Goal: Transaction & Acquisition: Subscribe to service/newsletter

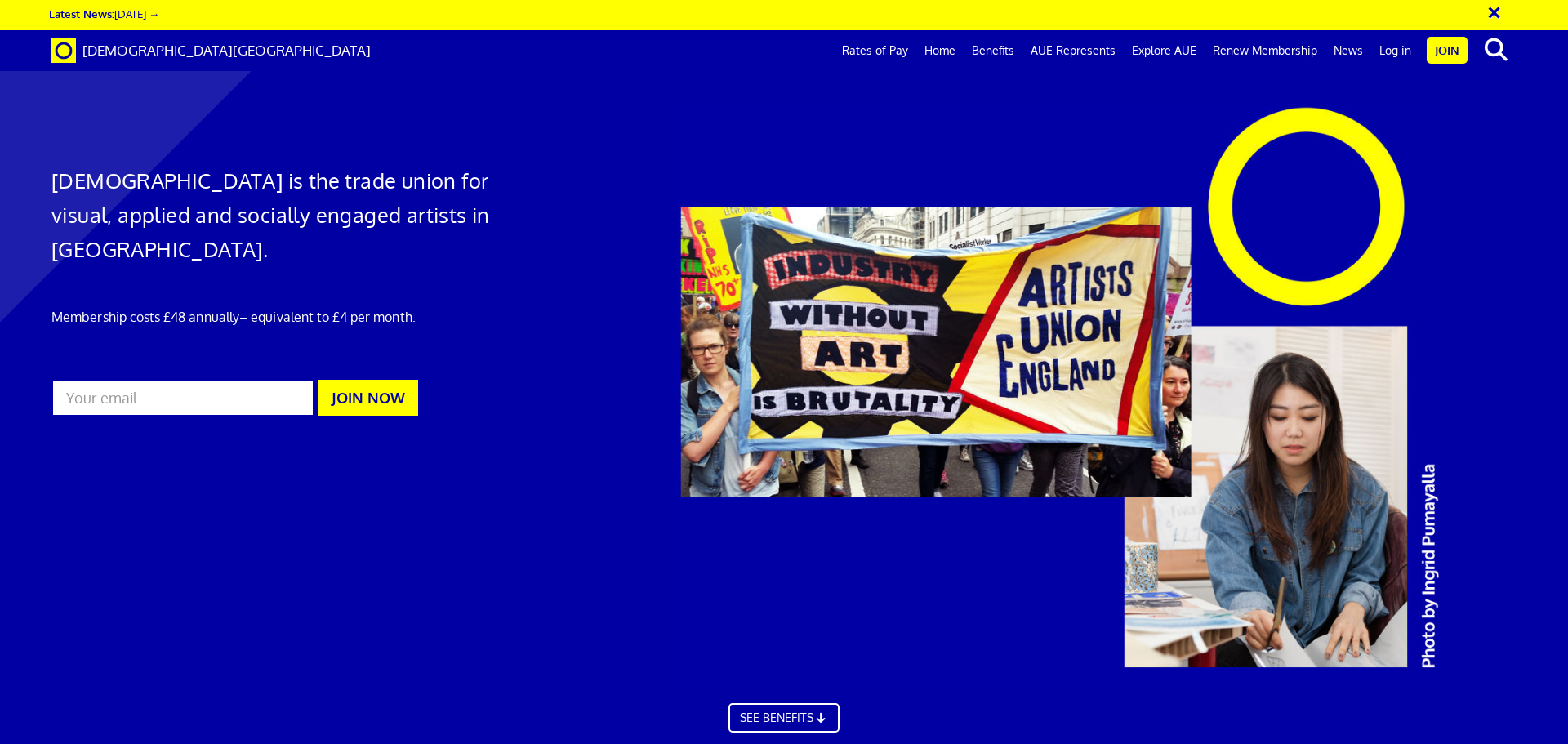
scroll to position [0, 26]
click at [154, 379] on input "email" at bounding box center [183, 397] width 263 height 37
type input "lucageen@gmail.com"
drag, startPoint x: 257, startPoint y: 366, endPoint x: 24, endPoint y: 384, distance: 233.7
click at [24, 384] on div "Artists' Union England is the trade union for visual, applied and socially enga…" at bounding box center [784, 407] width 1568 height 781
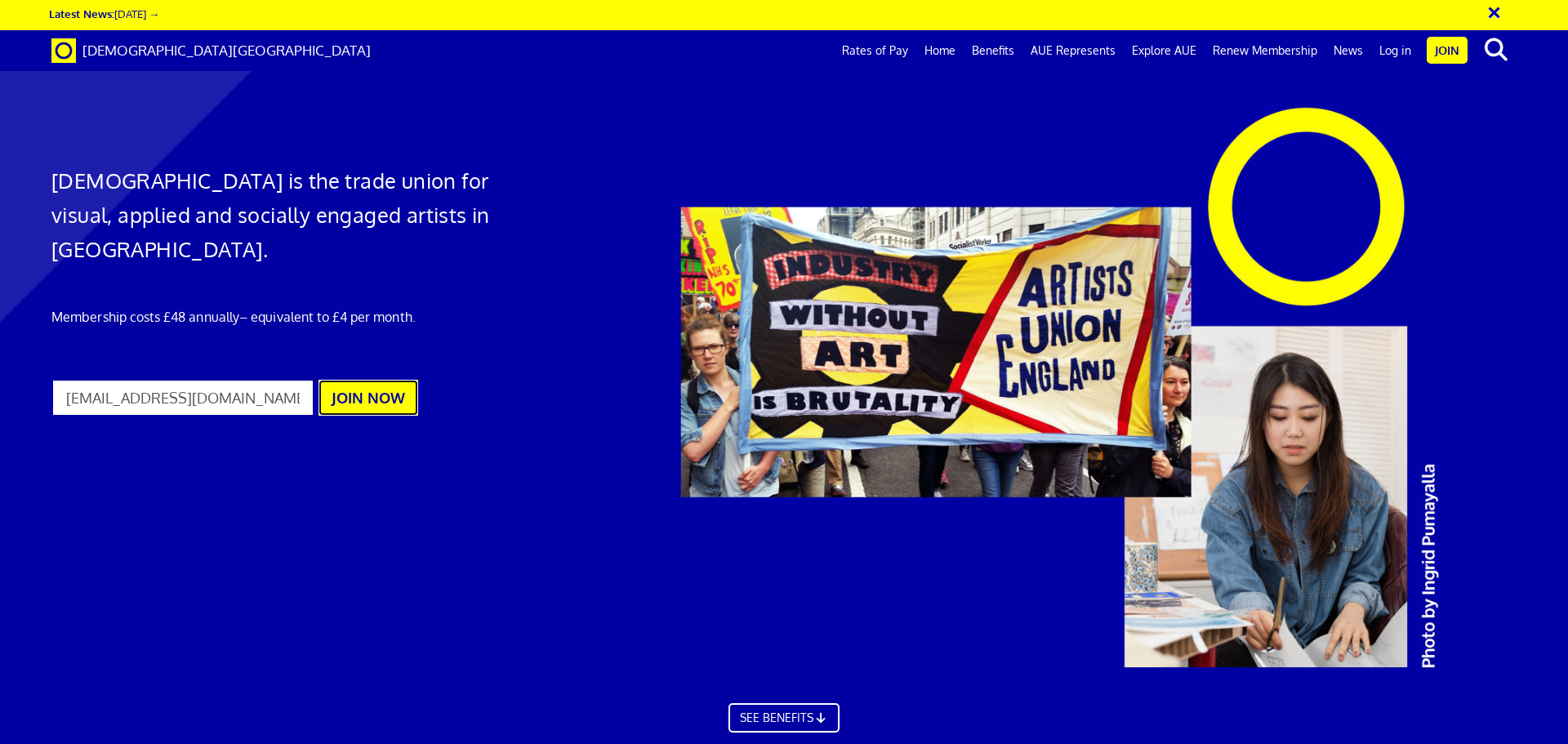
click at [379, 379] on button "JOIN NOW" at bounding box center [368, 397] width 100 height 36
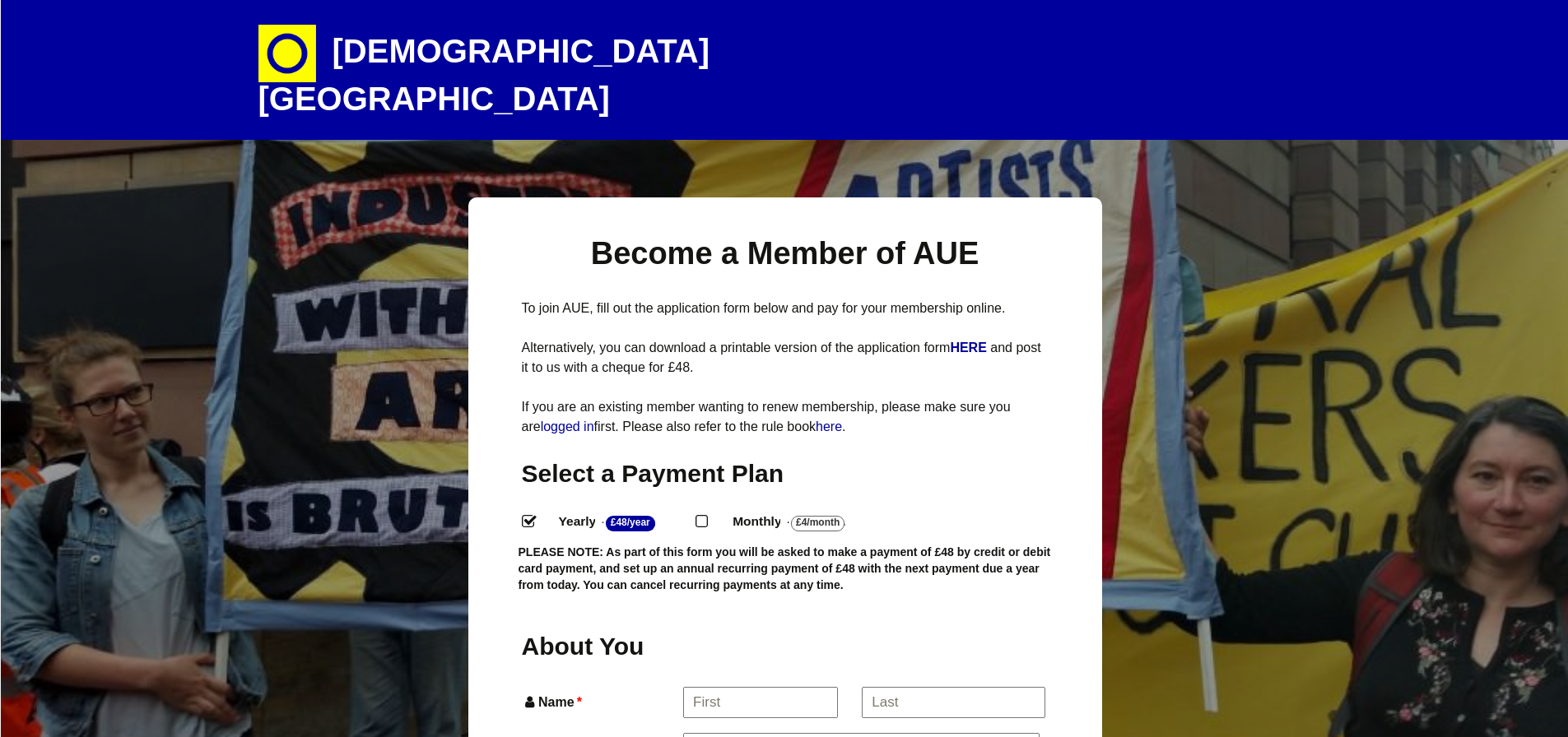
select select
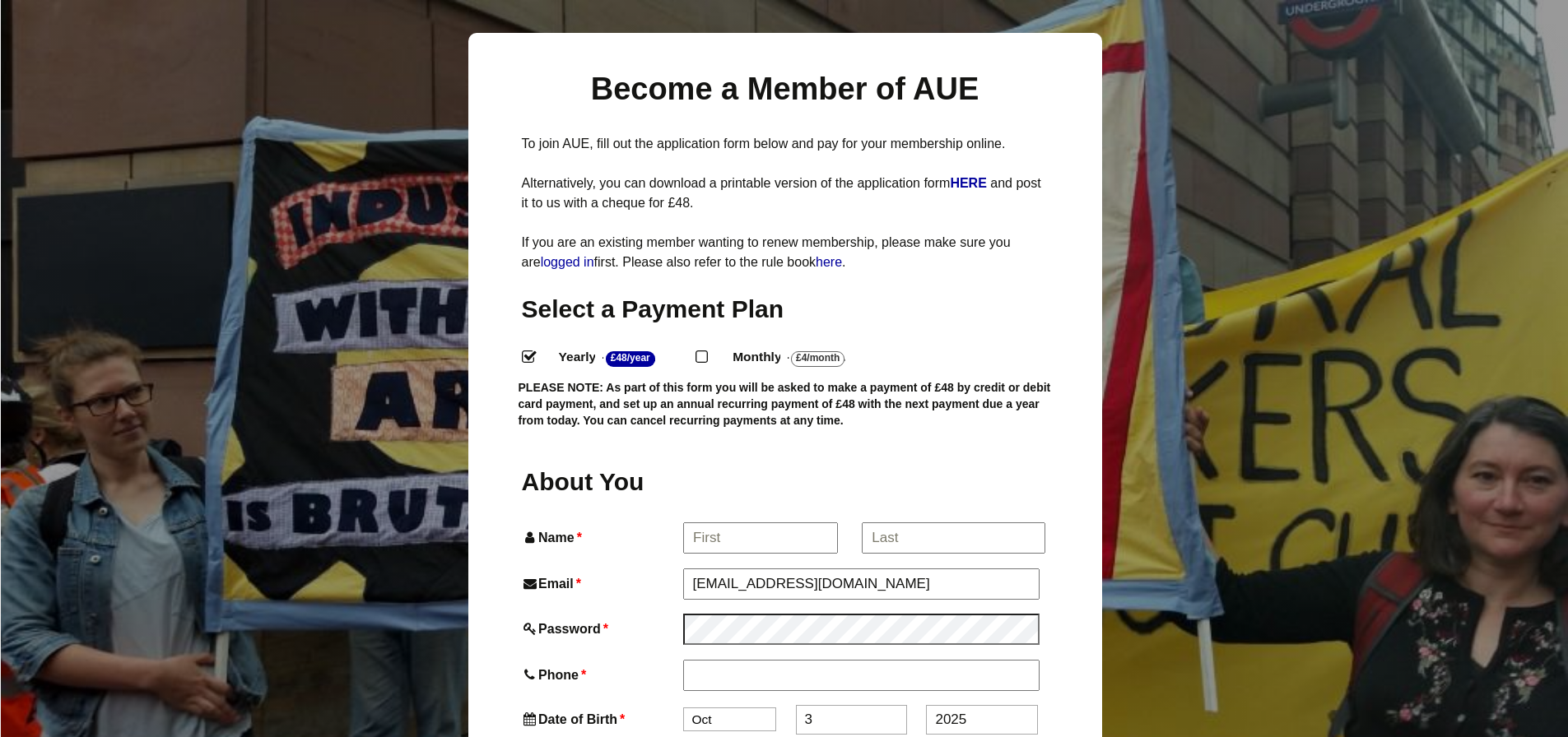
click at [707, 351] on input "Monthly - £4/Month ." at bounding box center [701, 356] width 11 height 11
radio input "true"
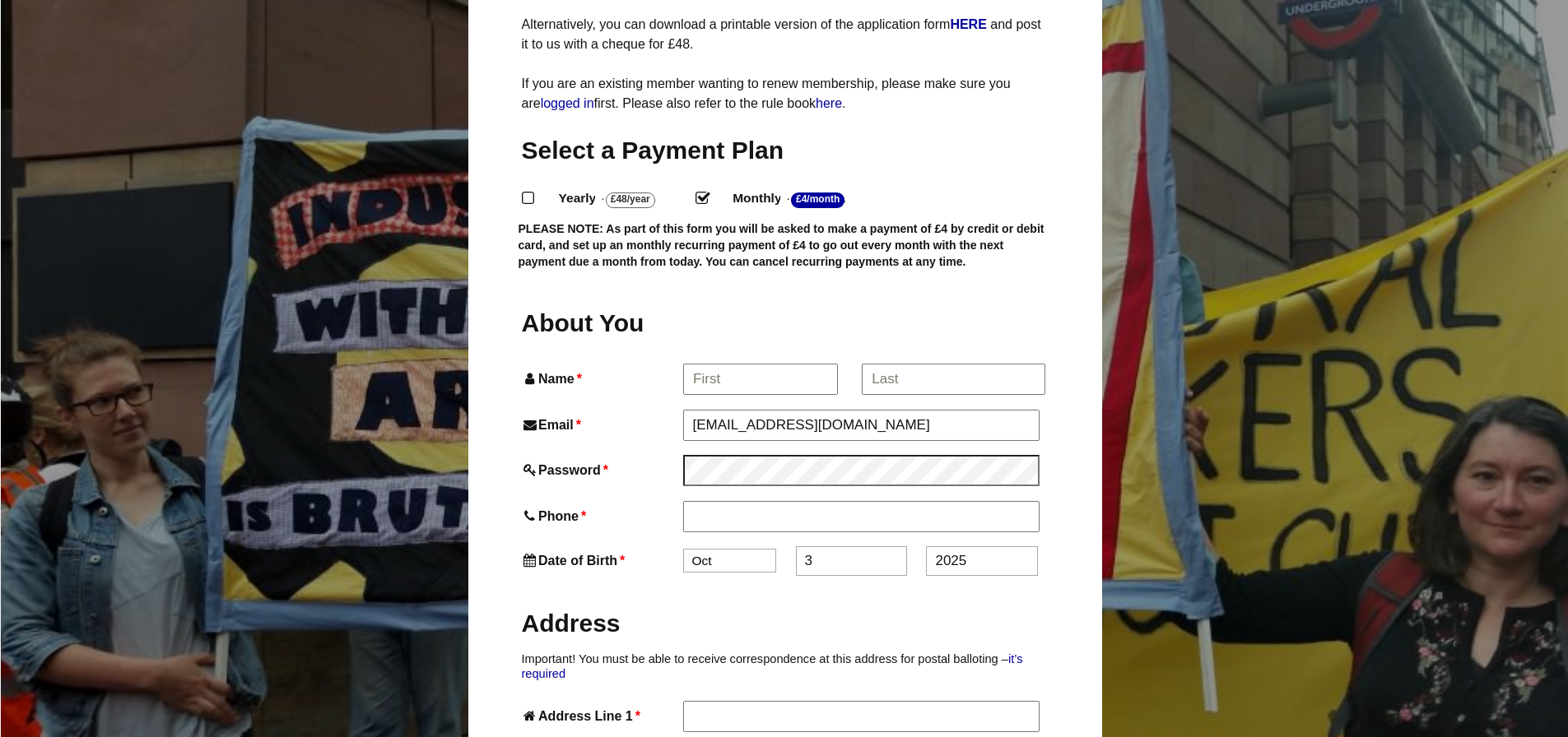
scroll to position [329, 0]
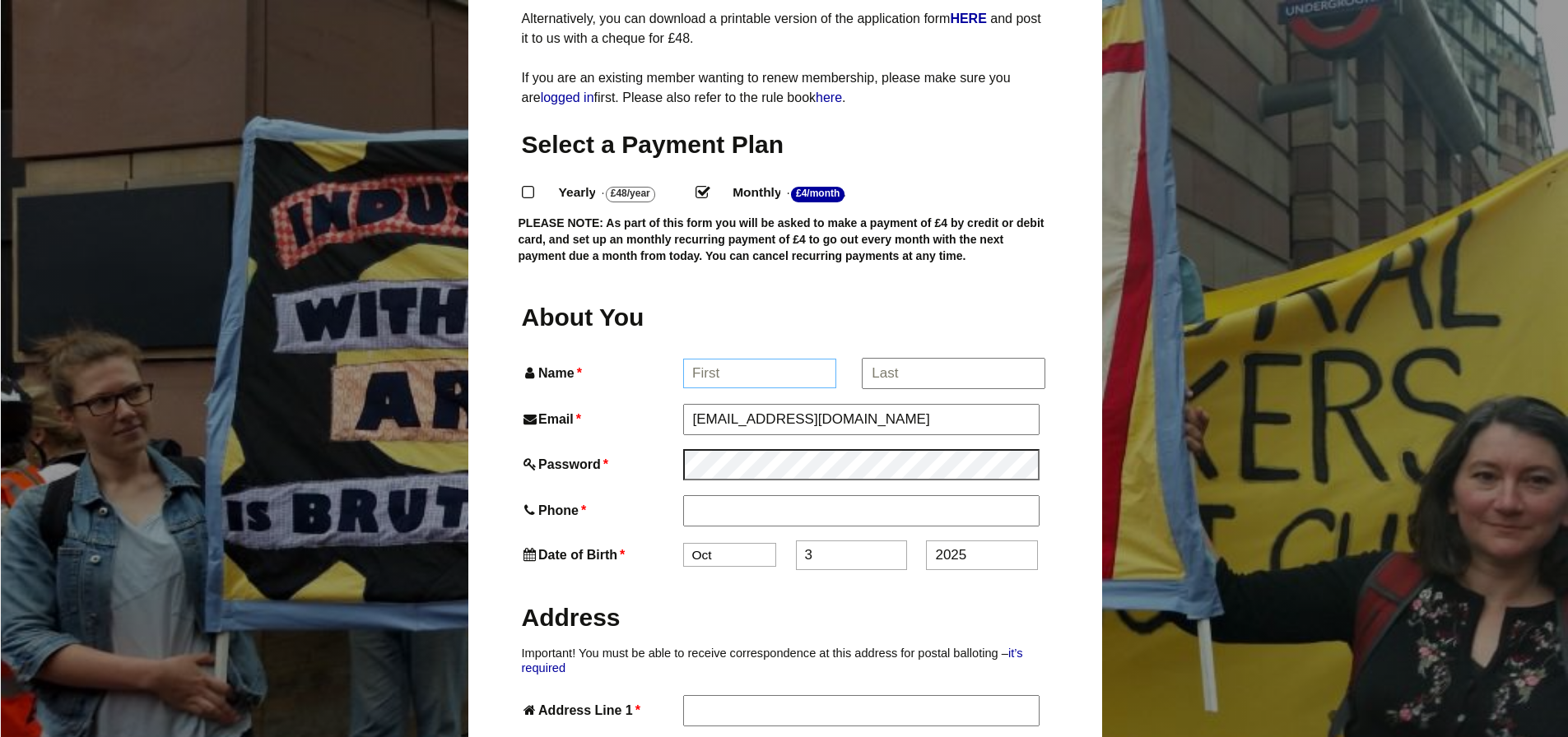
click at [732, 359] on input "Name *" at bounding box center [760, 374] width 153 height 30
type input "Luca"
type input "Luca Geen"
type input "07498733380"
type input "13 Chelmsford Road"
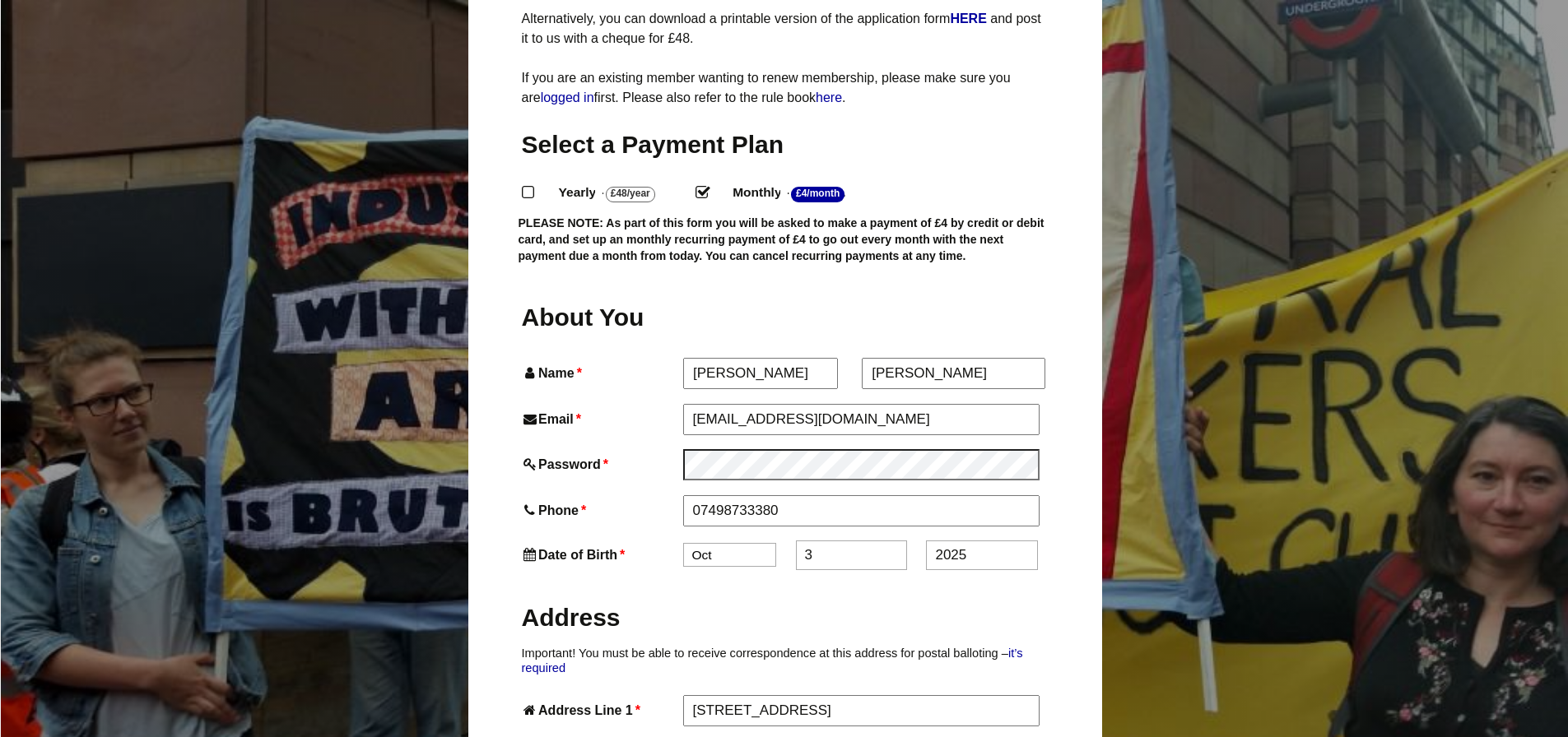
type input "Bradford"
type input "BD3 8QL"
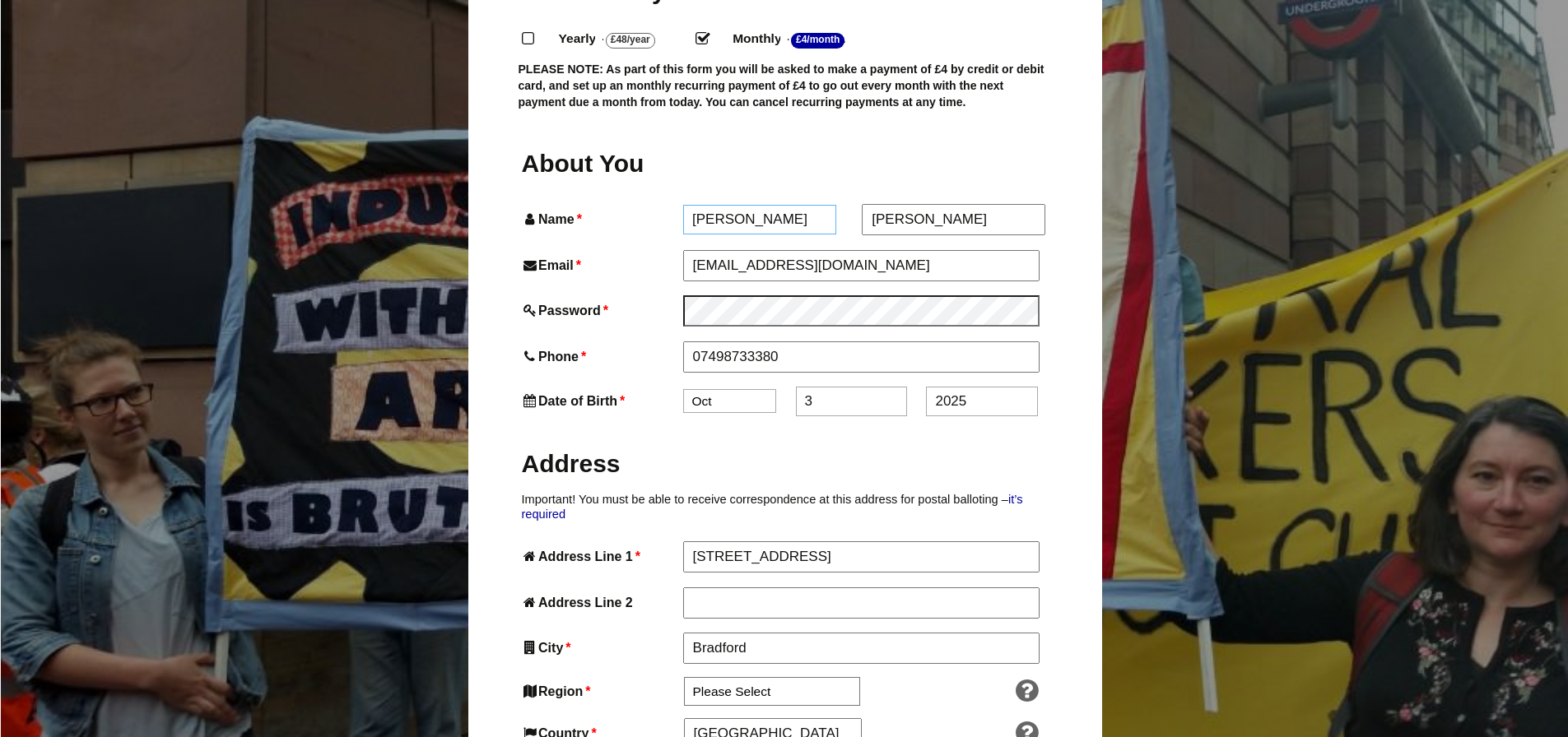
scroll to position [494, 0]
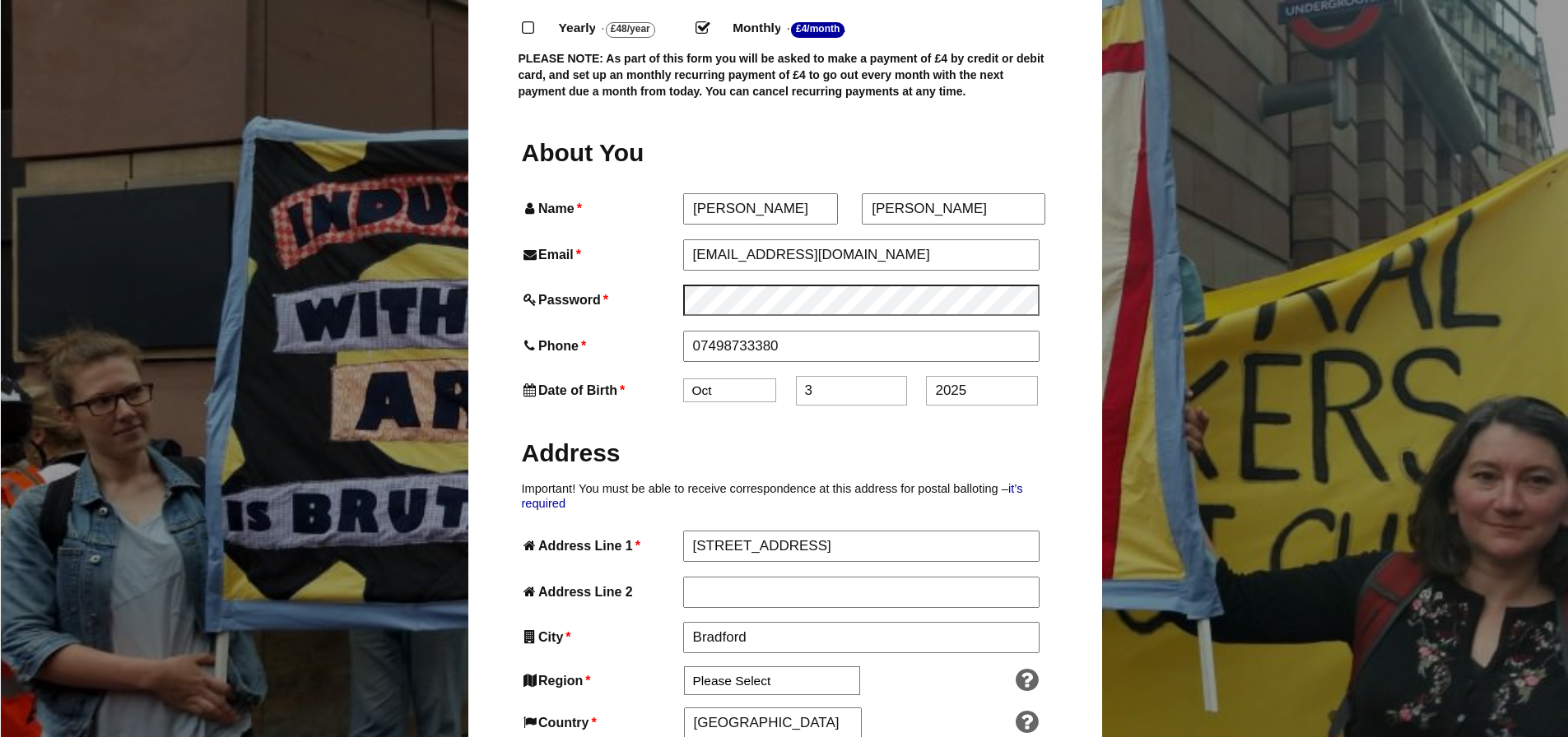
click at [729, 378] on select "Jan Feb Mar Apr May Jun Jul Aug Sep Oct Nov Dec" at bounding box center [730, 390] width 93 height 24
select select "8"
click at [683, 378] on select "Jan Feb Mar Apr May Jun Jul Aug Sep Oct Nov Dec" at bounding box center [730, 390] width 93 height 24
click at [832, 376] on input "3" at bounding box center [851, 391] width 111 height 30
type input "21"
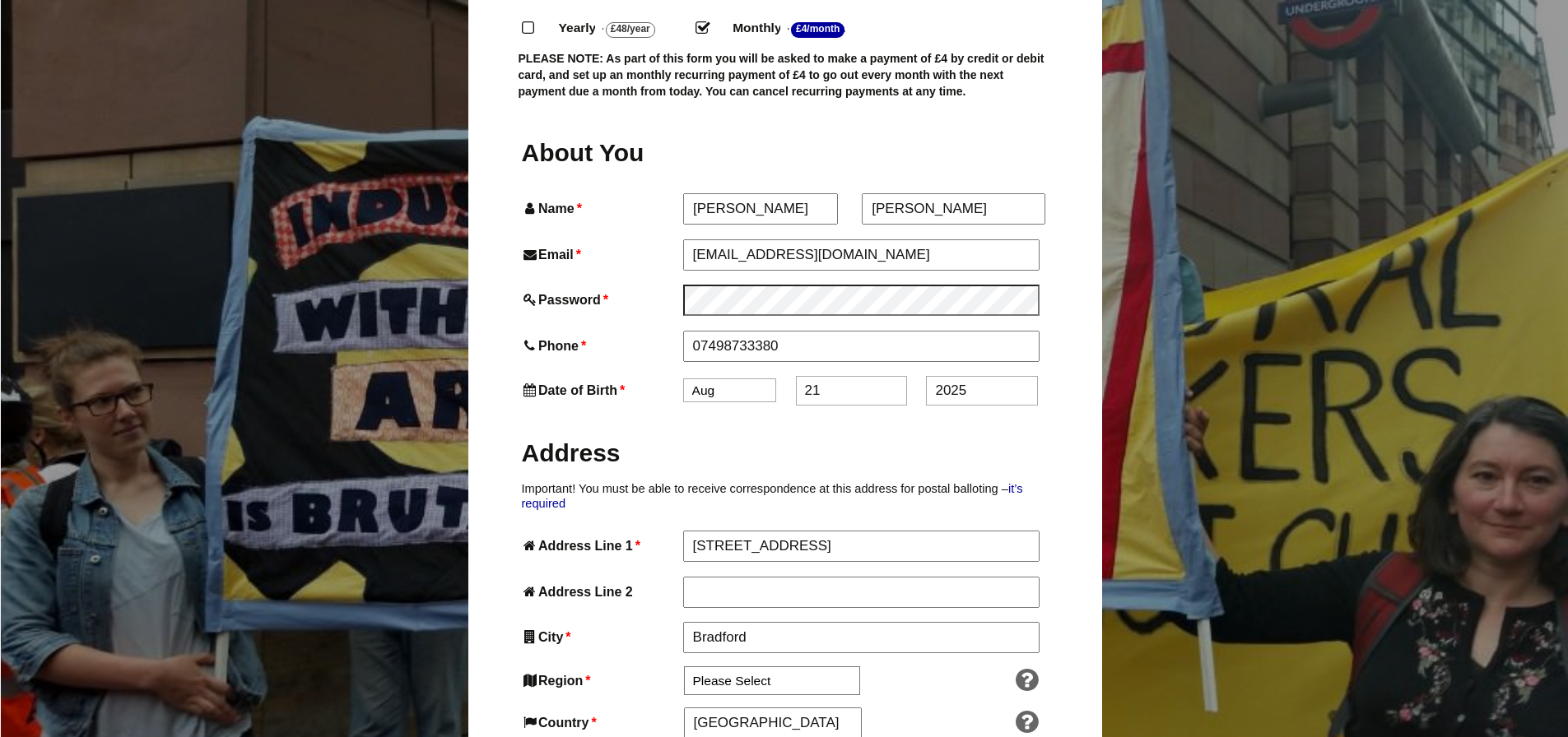
click at [976, 376] on input "2025" at bounding box center [981, 391] width 111 height 30
type input "2"
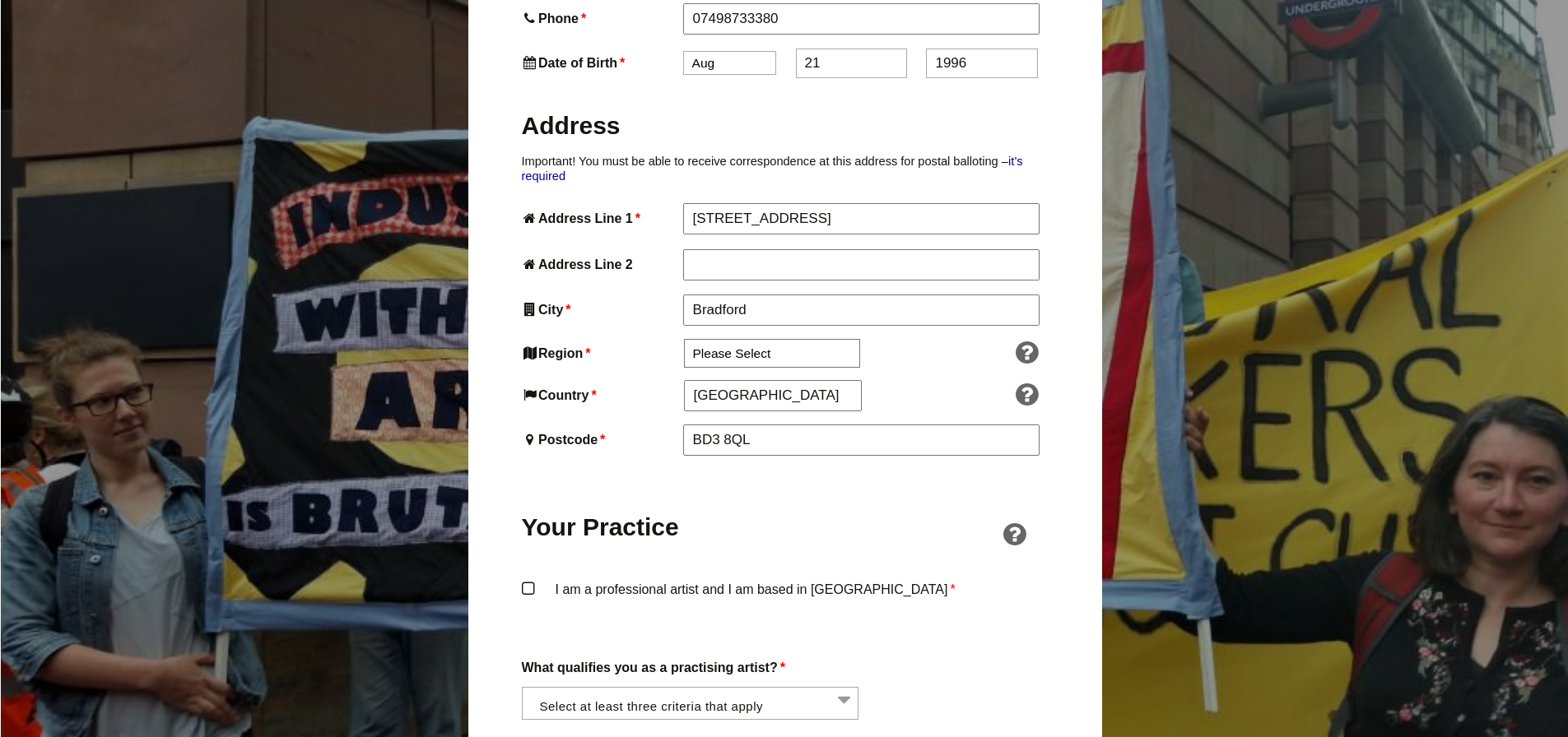
scroll to position [823, 0]
type input "1996"
click at [535, 576] on label "I am a professional artist and I am based in England *" at bounding box center [785, 600] width 527 height 49
click at [0, 0] on input "I am a professional artist and I am based in England *" at bounding box center [0, 0] width 0 height 0
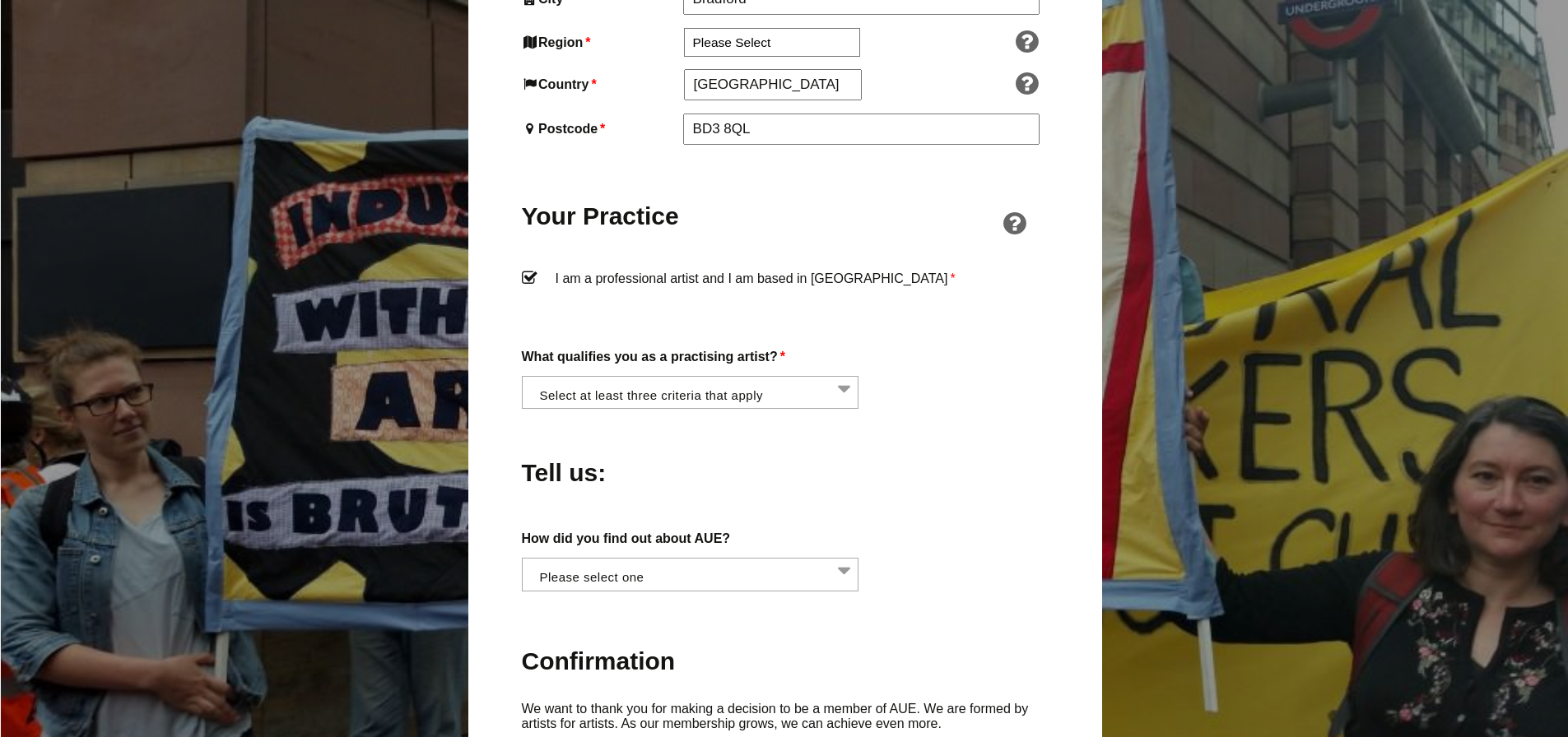
scroll to position [1152, 0]
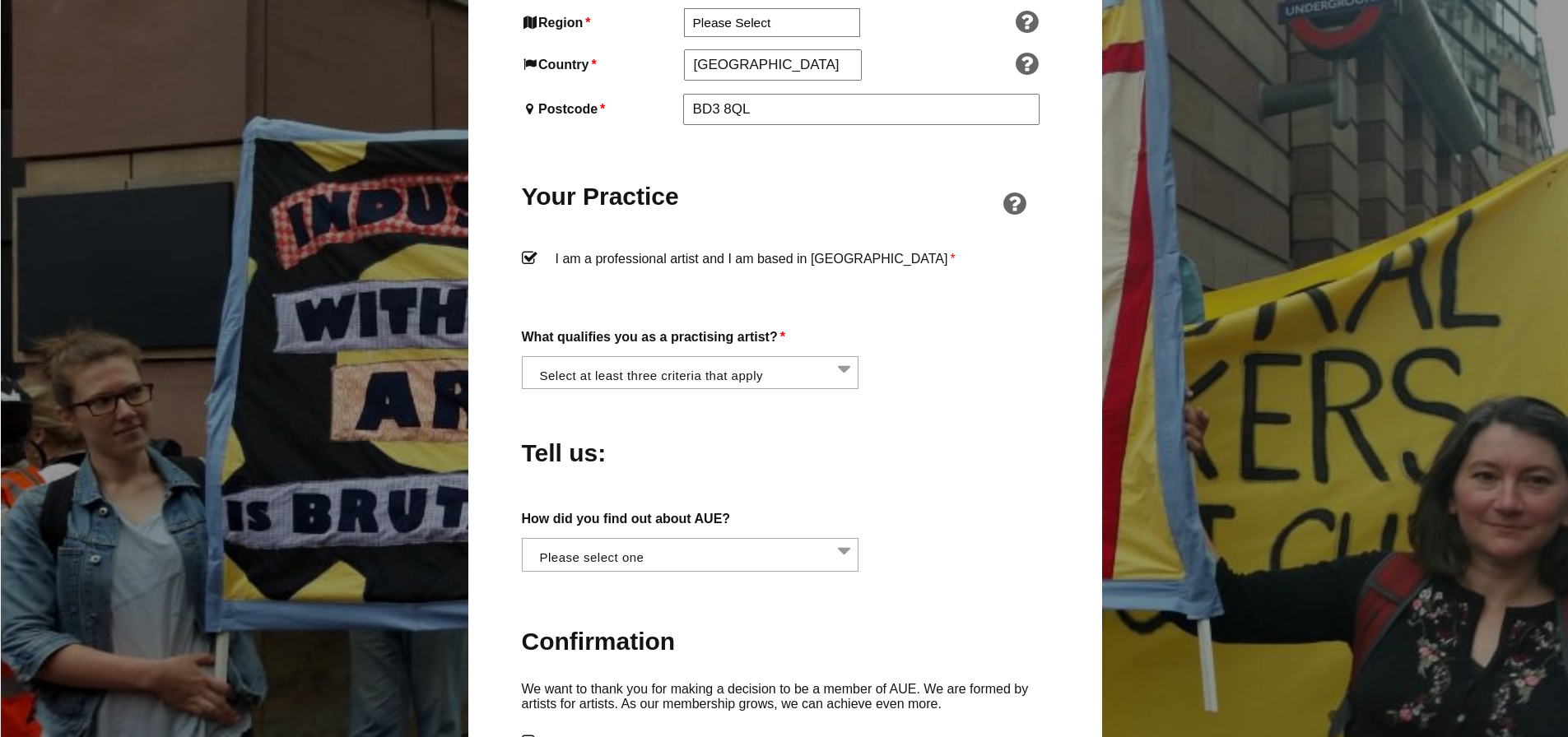
click at [757, 357] on li at bounding box center [695, 371] width 337 height 28
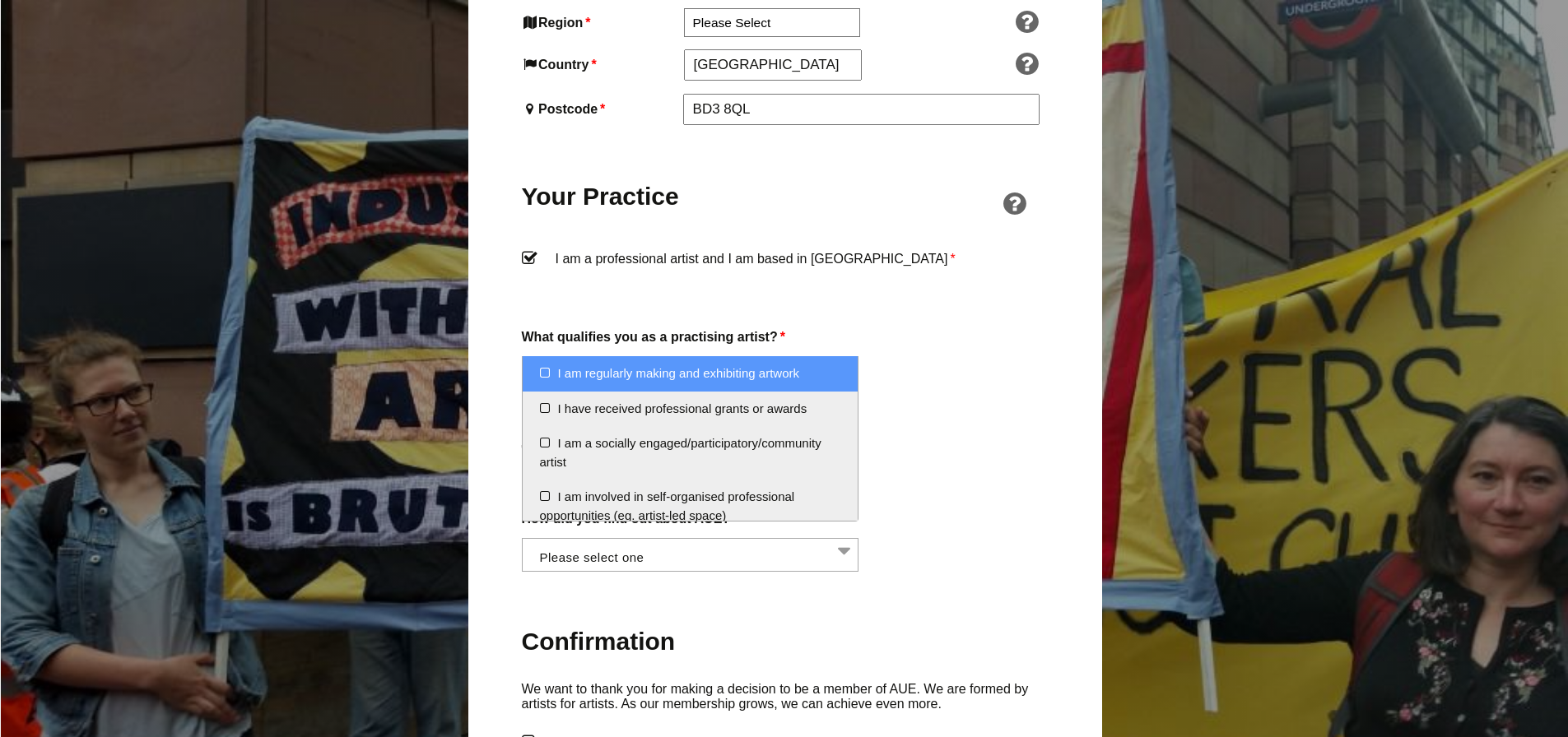
click at [609, 372] on li "I am regularly making and exhibiting artwork" at bounding box center [690, 374] width 336 height 35
select select "regularly_making_and_exhibiting_artwork"
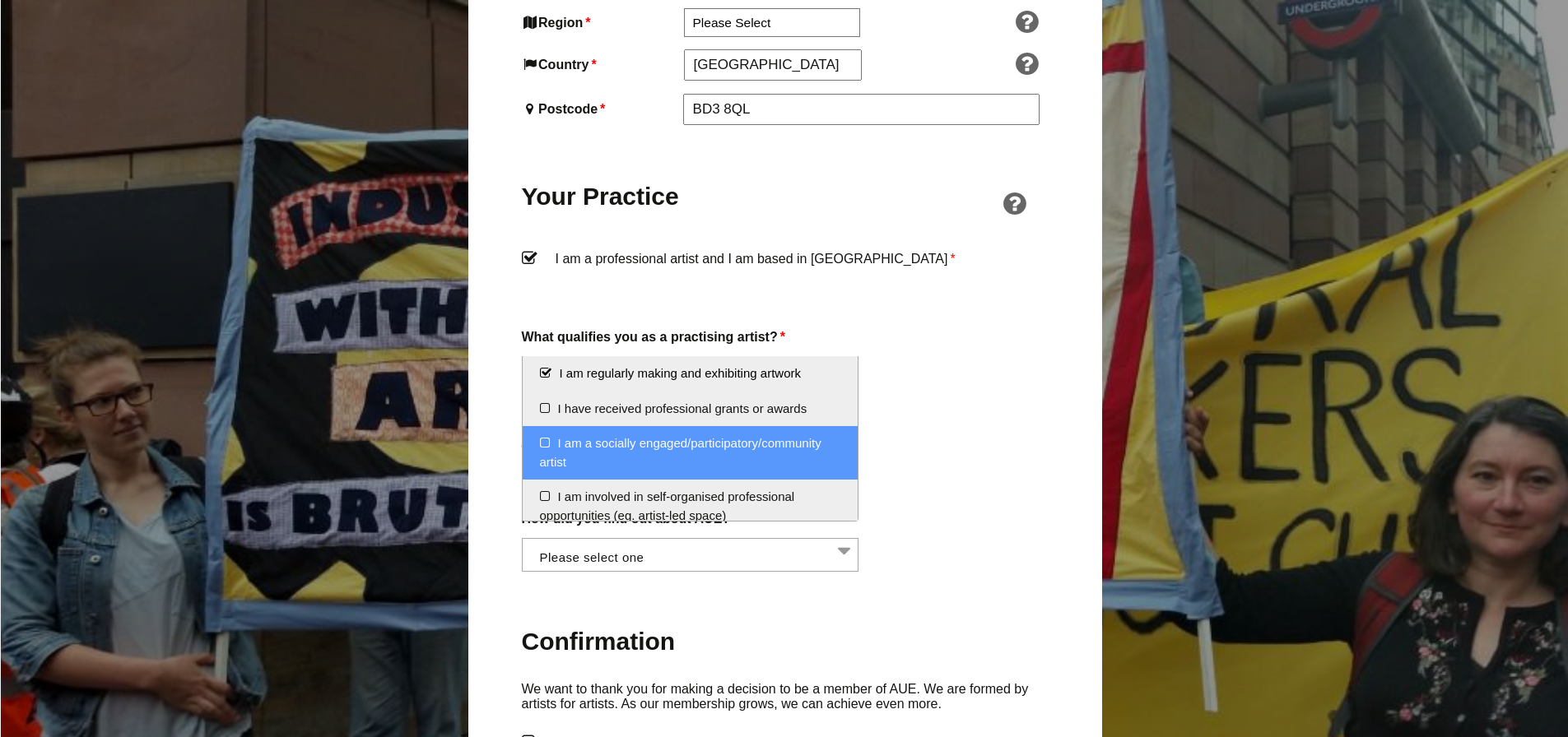
click at [624, 447] on li "I am a socially engaged/participatory/community artist" at bounding box center [690, 453] width 336 height 53
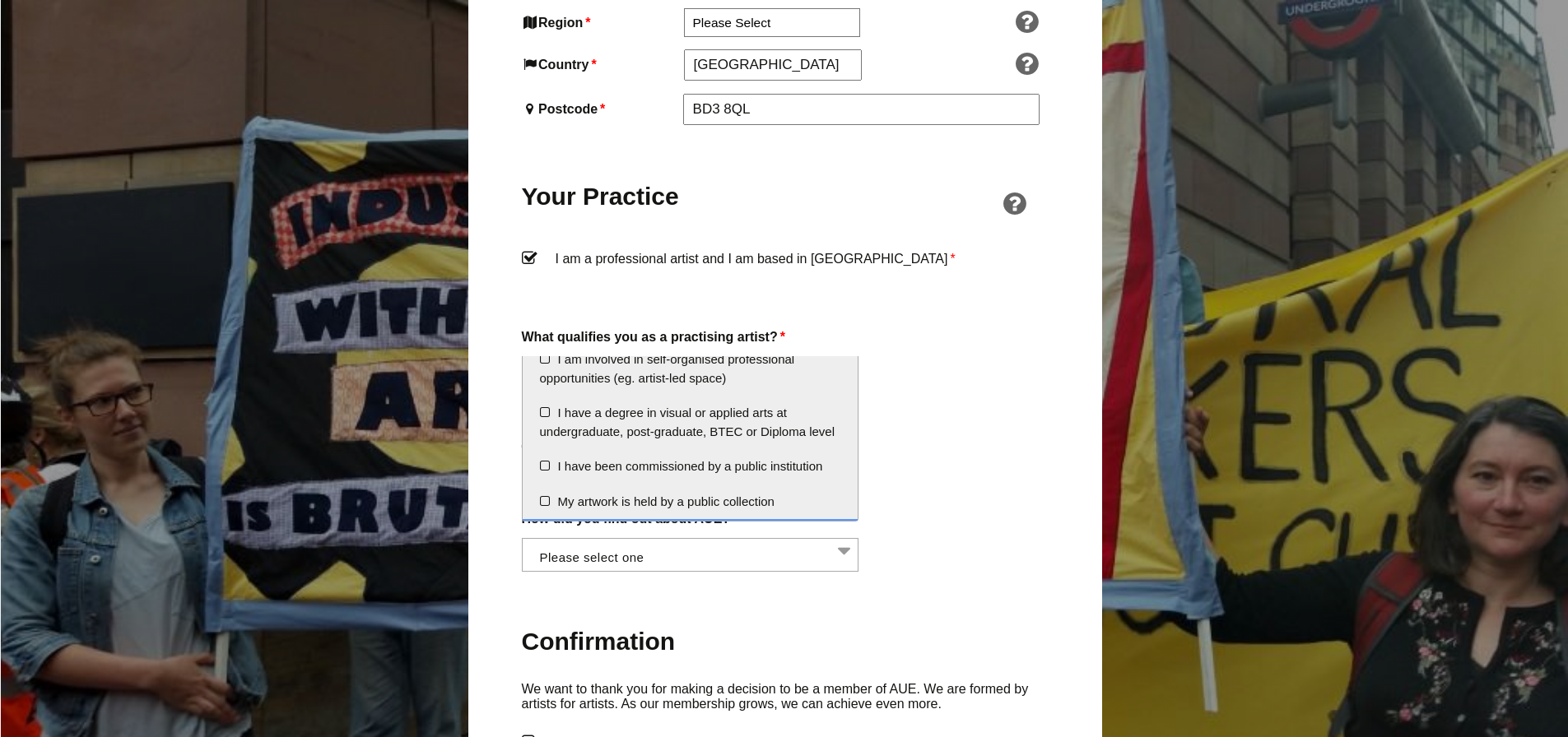
scroll to position [135, 0]
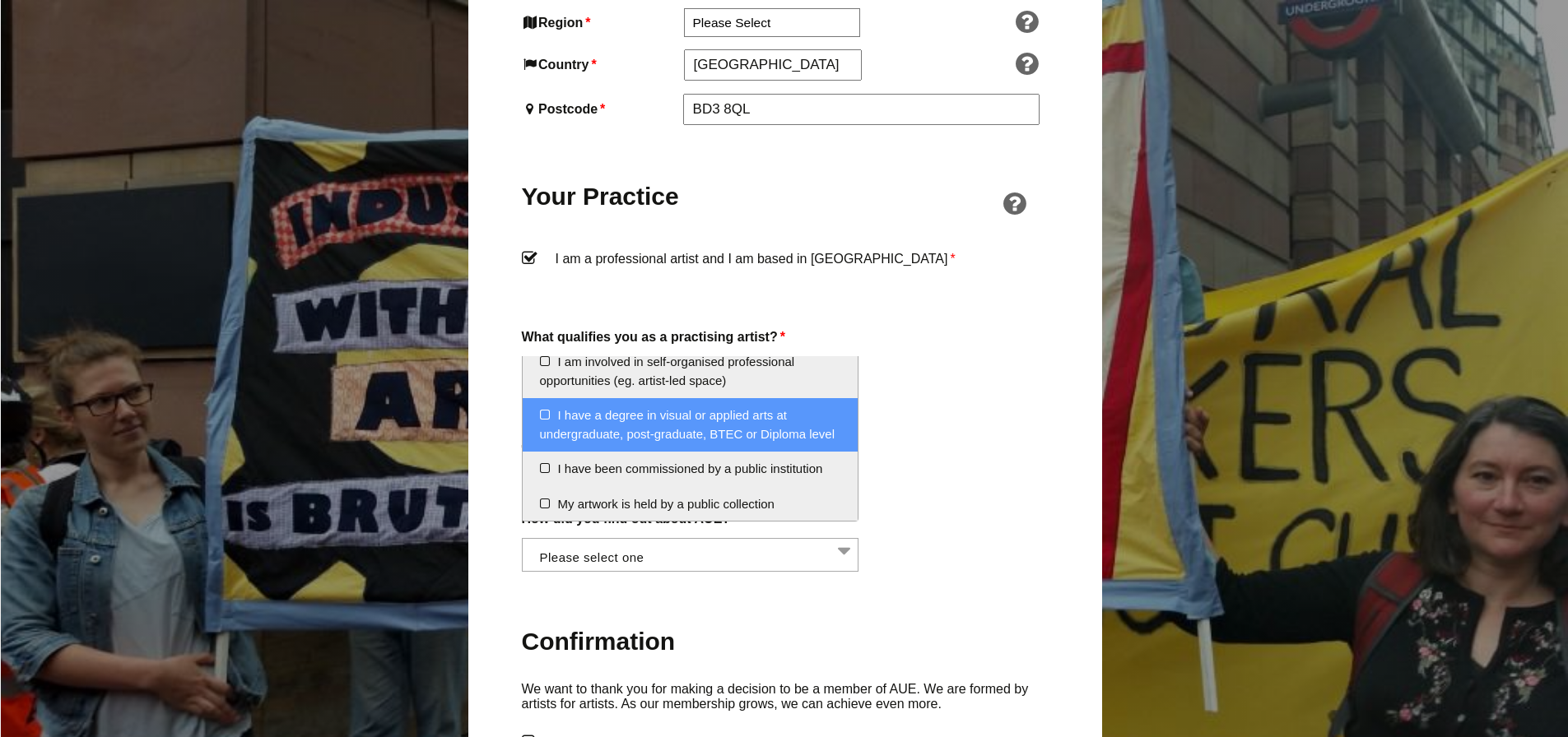
click at [647, 439] on li "I have a degree in visual or applied arts at undergraduate, post-graduate, BTEC…" at bounding box center [690, 425] width 336 height 53
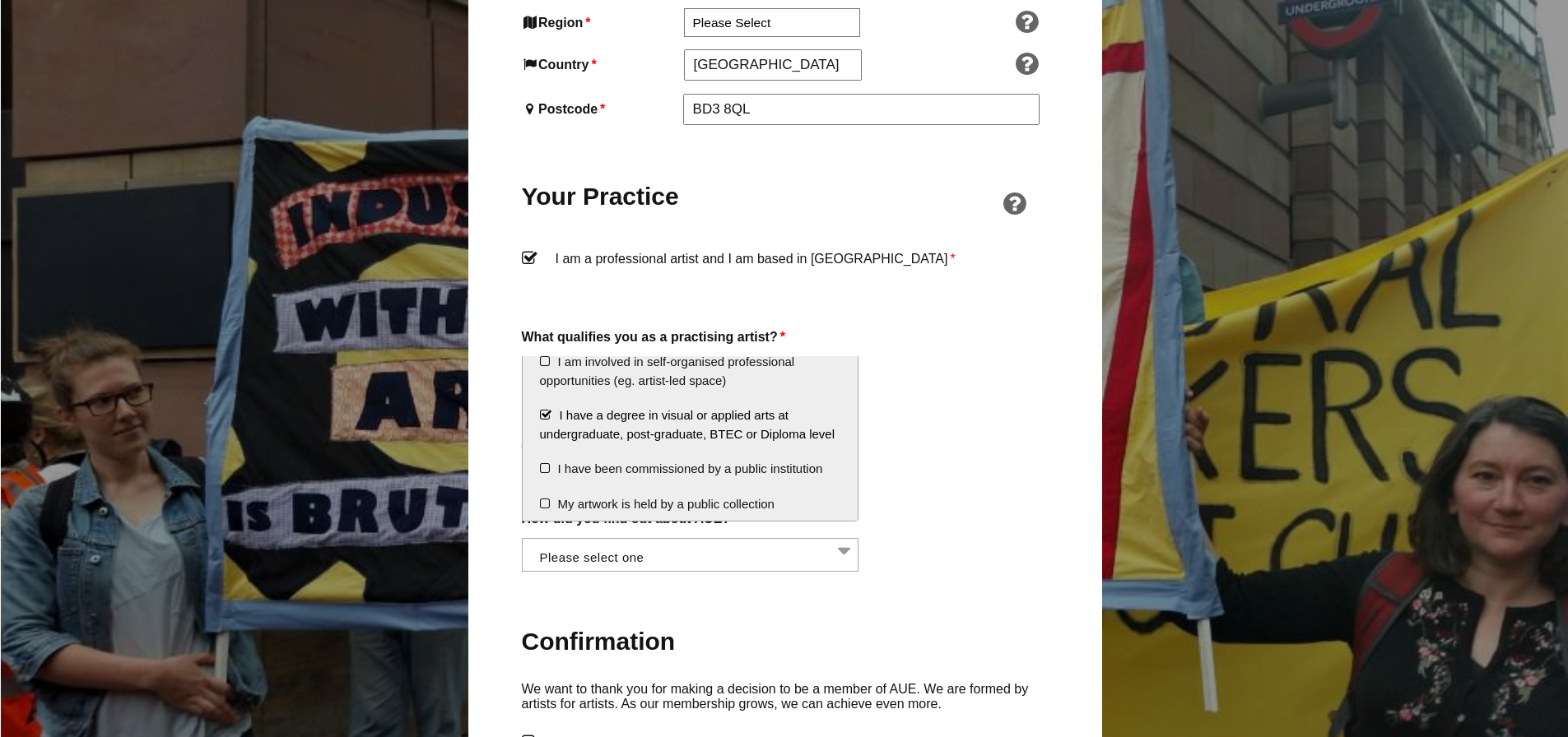
click at [943, 334] on div "What qualifies you as a practising artist? * I am regularly making and exhibiti…" at bounding box center [785, 357] width 527 height 64
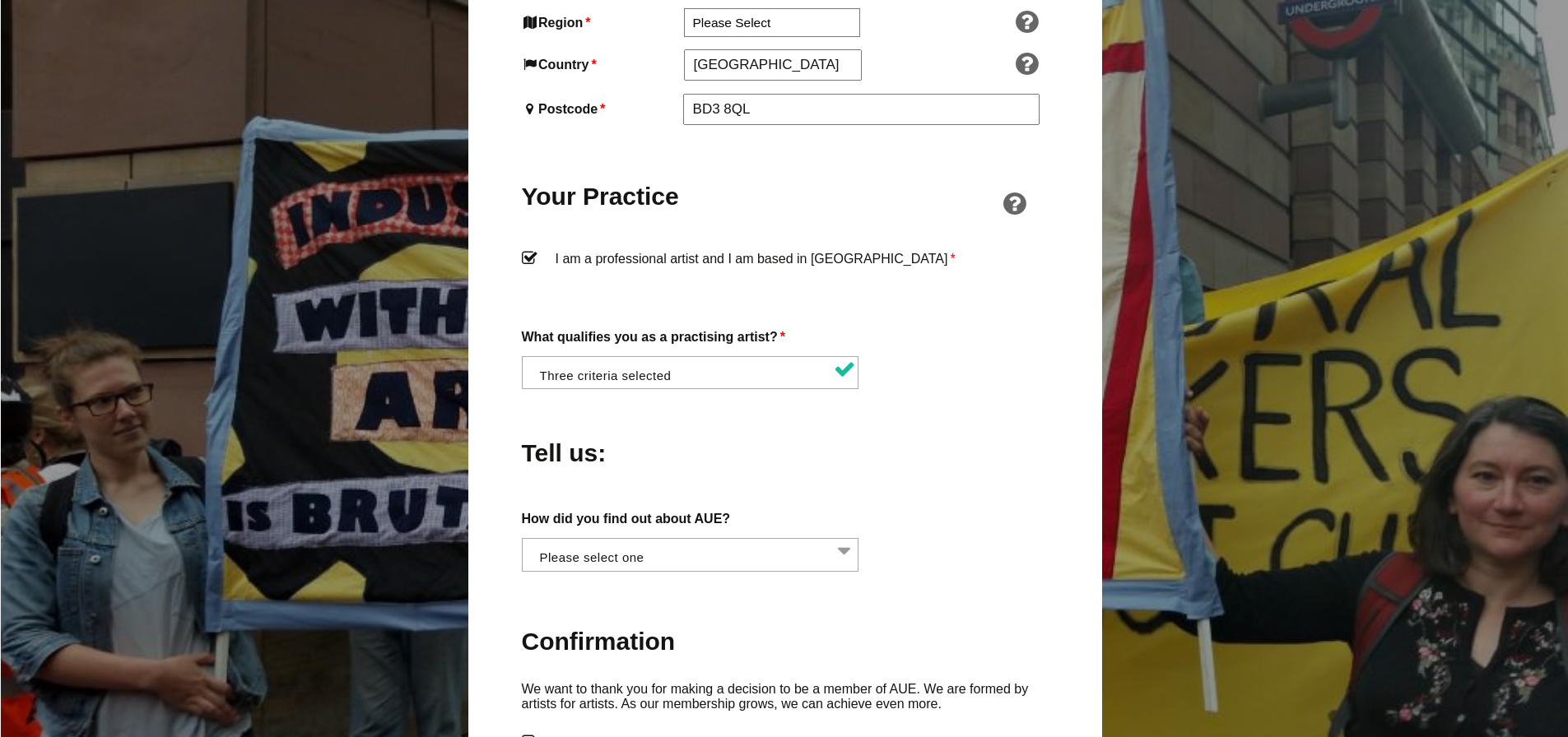
scroll to position [0, 1]
click at [711, 539] on li at bounding box center [694, 553] width 337 height 28
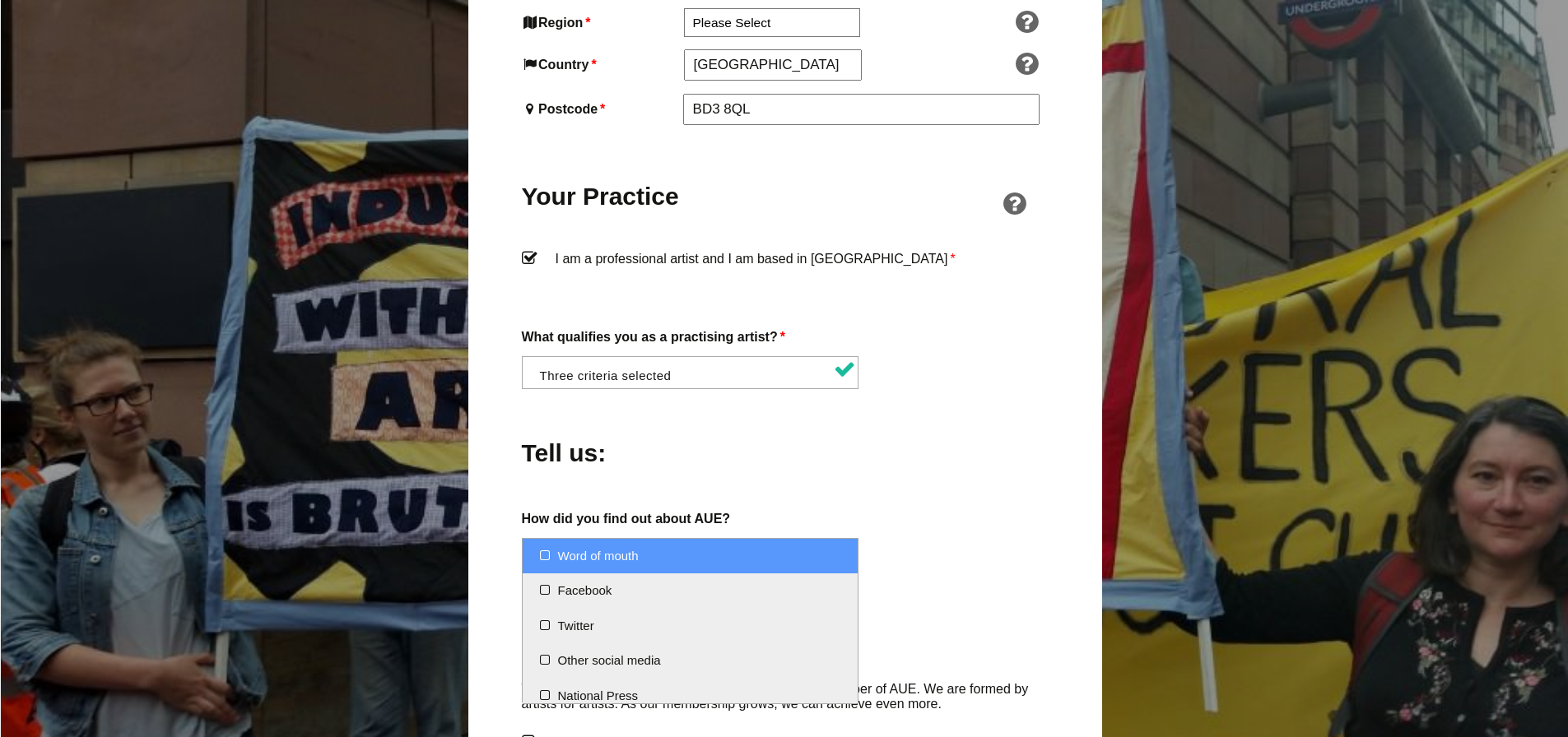
select select "Word of mouth"
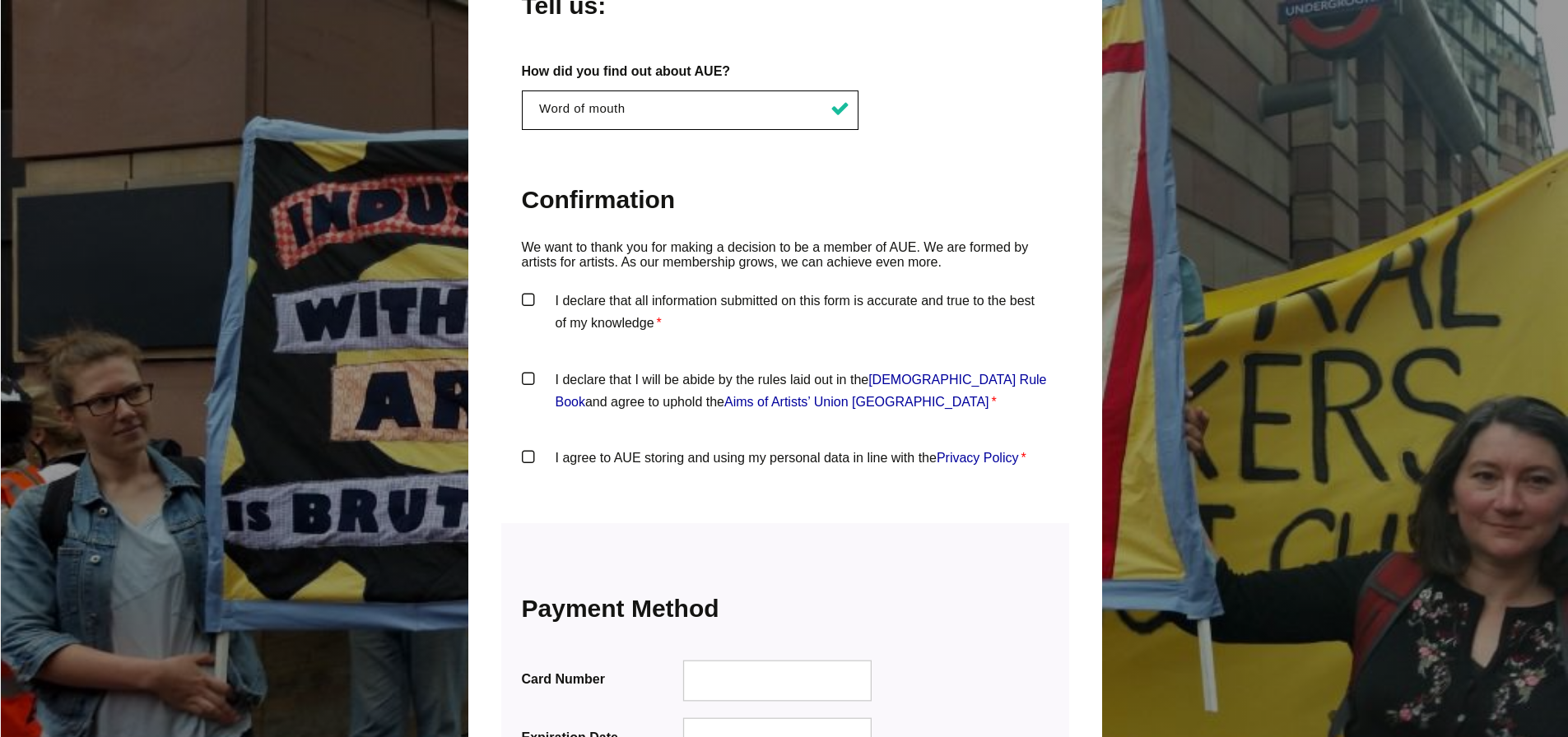
scroll to position [1646, 0]
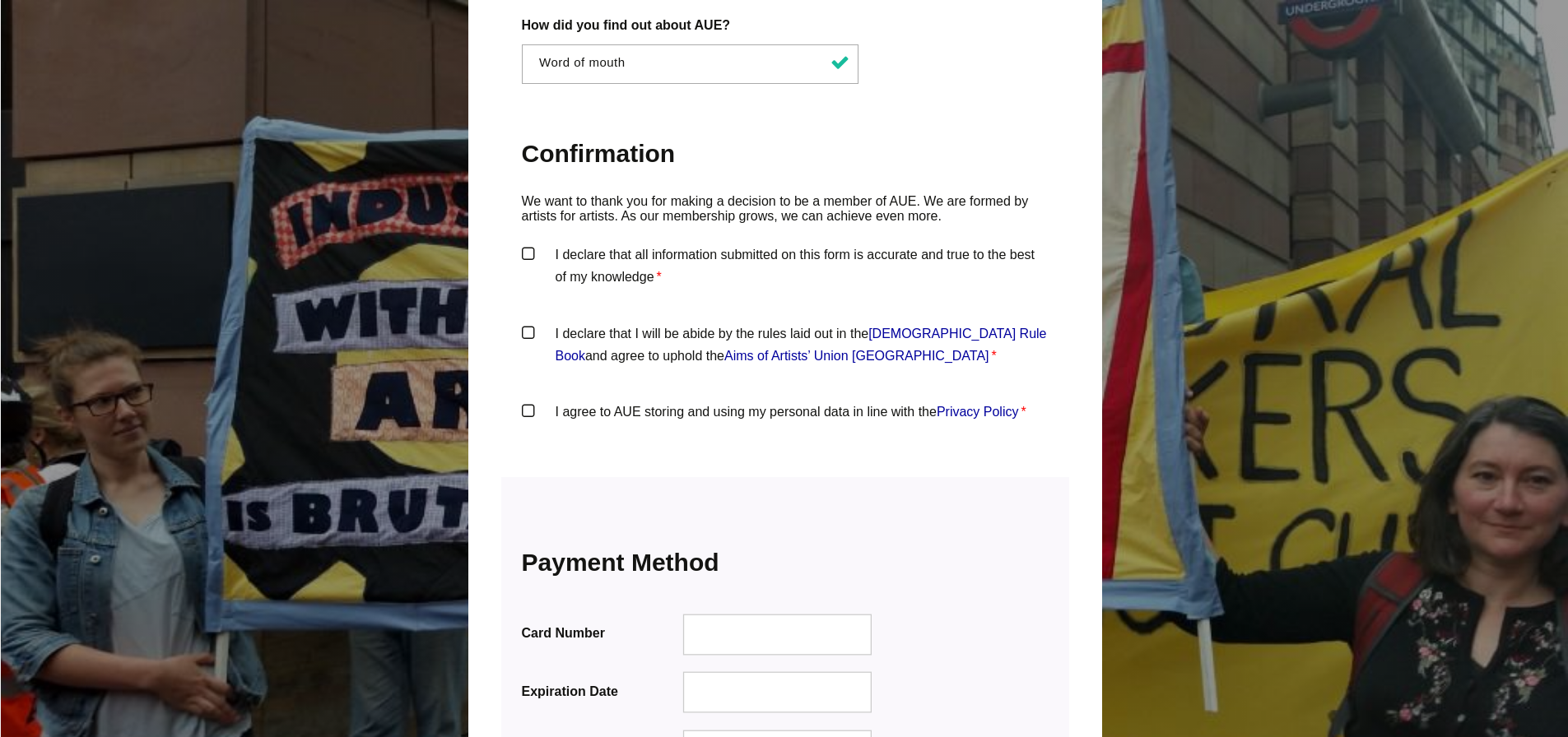
click at [526, 243] on label "I declare that all information submitted on this form is accurate and true to t…" at bounding box center [785, 267] width 527 height 49
click at [0, 0] on input "I declare that all information submitted on this form is accurate and true to t…" at bounding box center [0, 0] width 0 height 0
click at [531, 322] on label "I declare that I will be abide by the rules laid out in the Artists' Union Engl…" at bounding box center [785, 346] width 527 height 49
click at [0, 0] on input "I declare that I will be abide by the rules laid out in the Artists' Union Engl…" at bounding box center [0, 0] width 0 height 0
click at [530, 401] on label "I agree to AUE storing and using my personal data in line with the Privacy Poli…" at bounding box center [785, 425] width 527 height 49
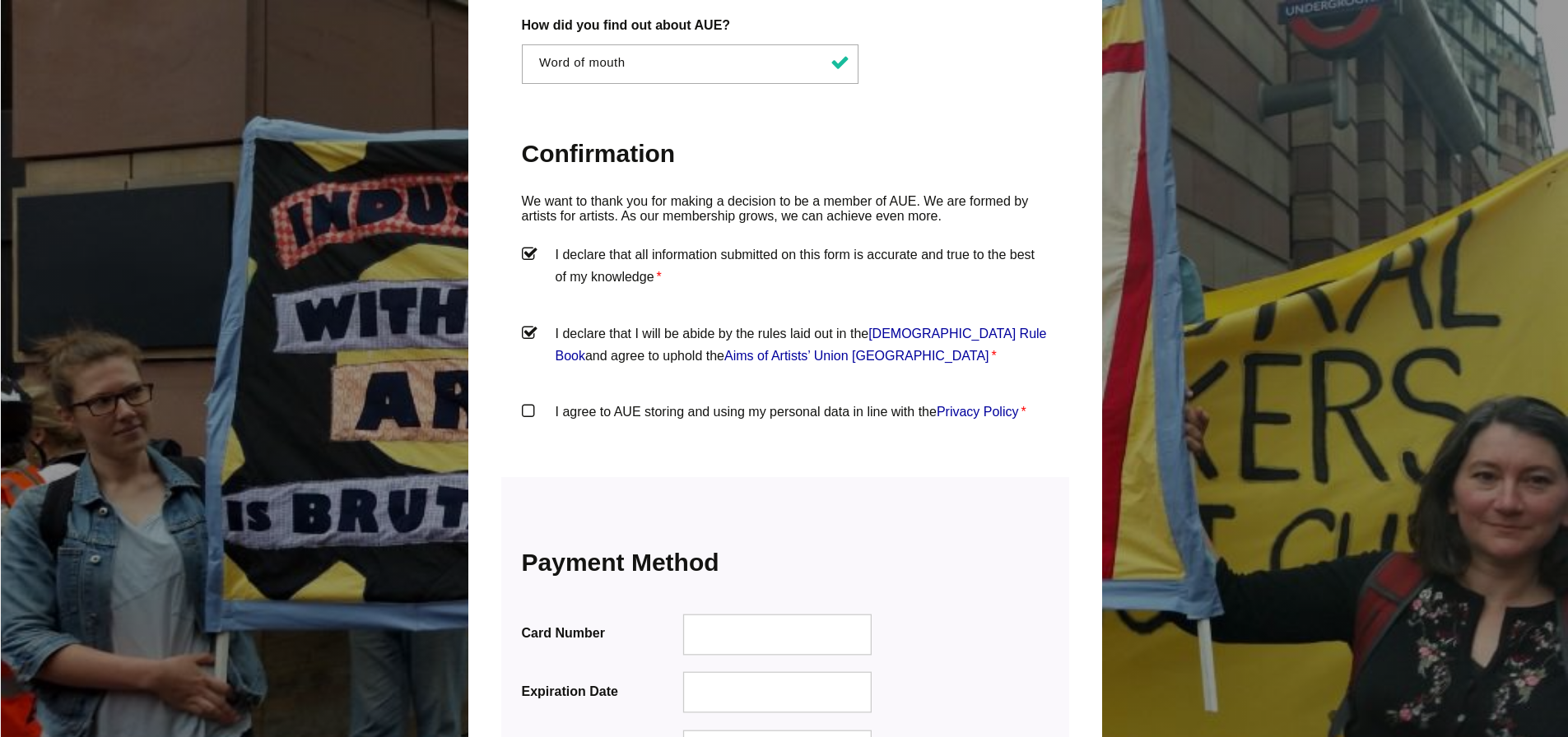
click at [0, 0] on input "I agree to AUE storing and using my personal data in line with the Privacy Poli…" at bounding box center [0, 0] width 0 height 0
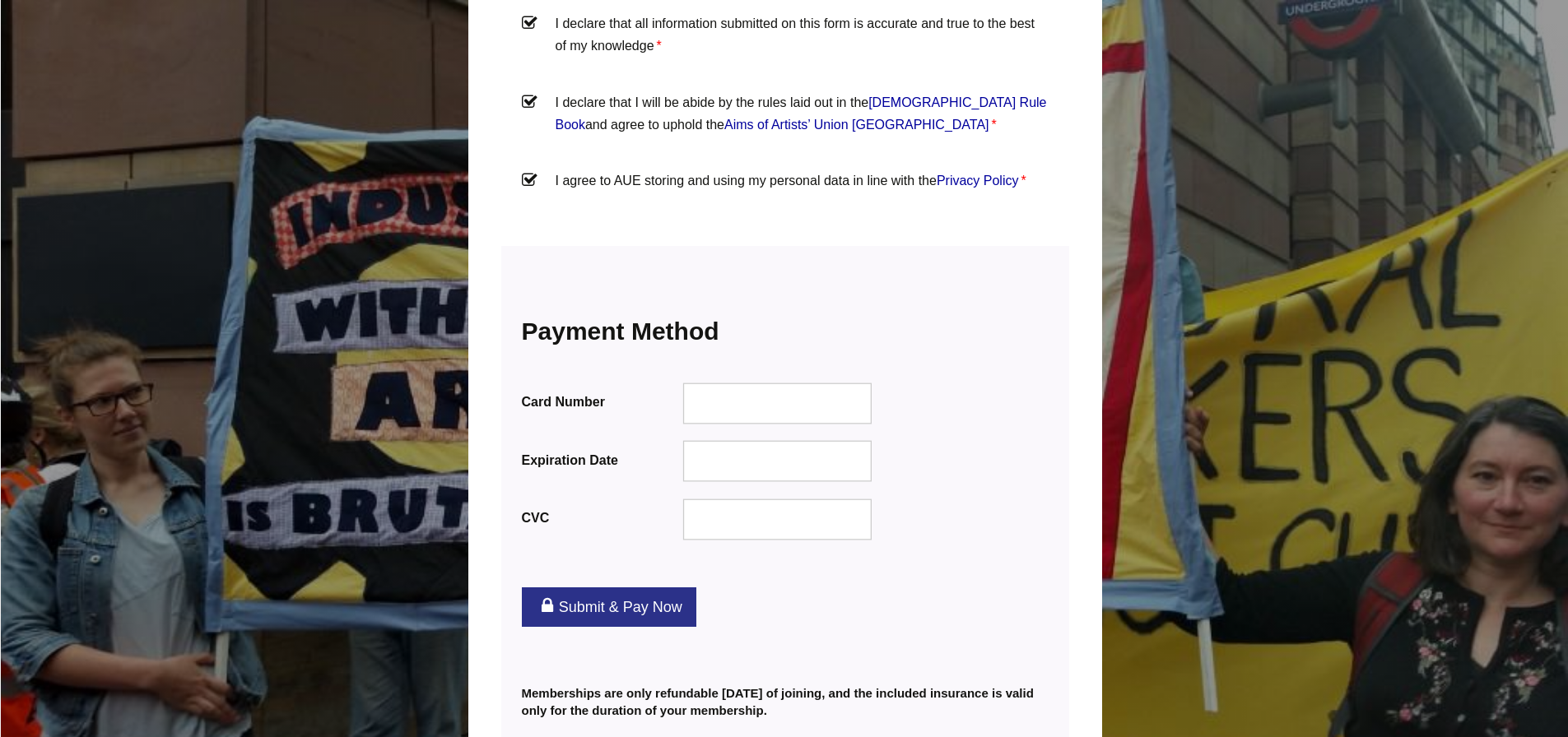
scroll to position [1892, 0]
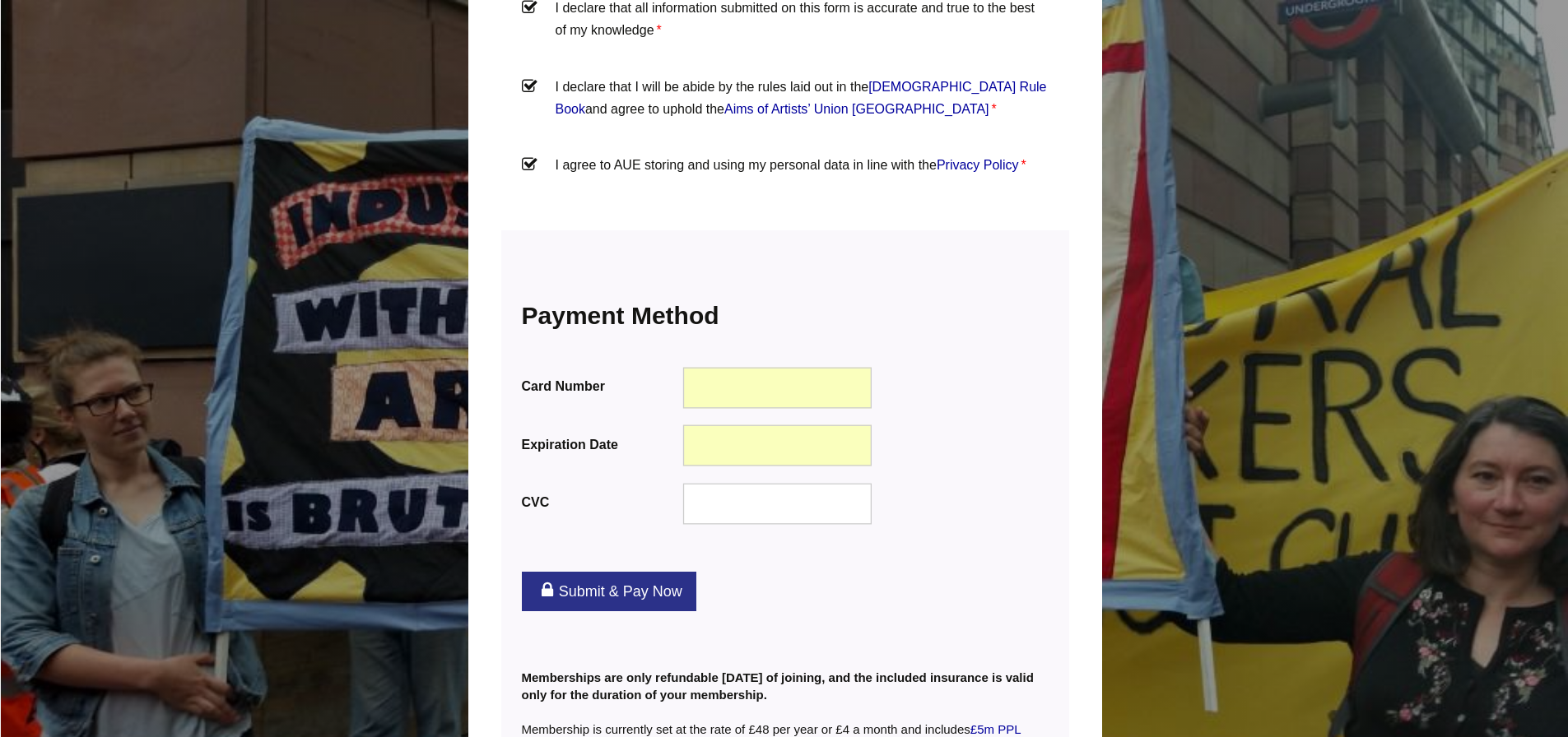
click at [612, 571] on link "Submit & Pay Now" at bounding box center [608, 590] width 174 height 39
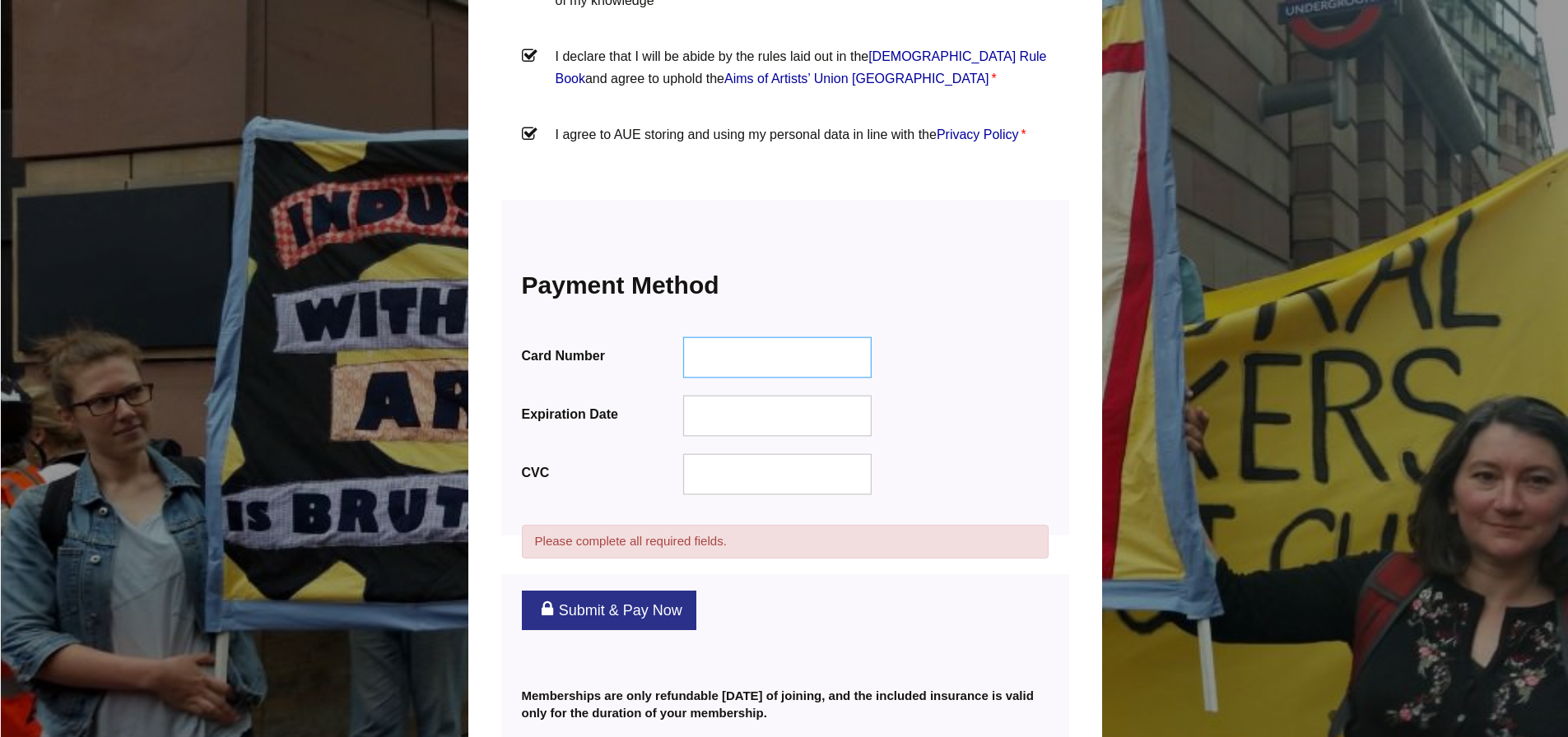
scroll to position [1976, 0]
click at [747, 338] on div at bounding box center [777, 356] width 189 height 41
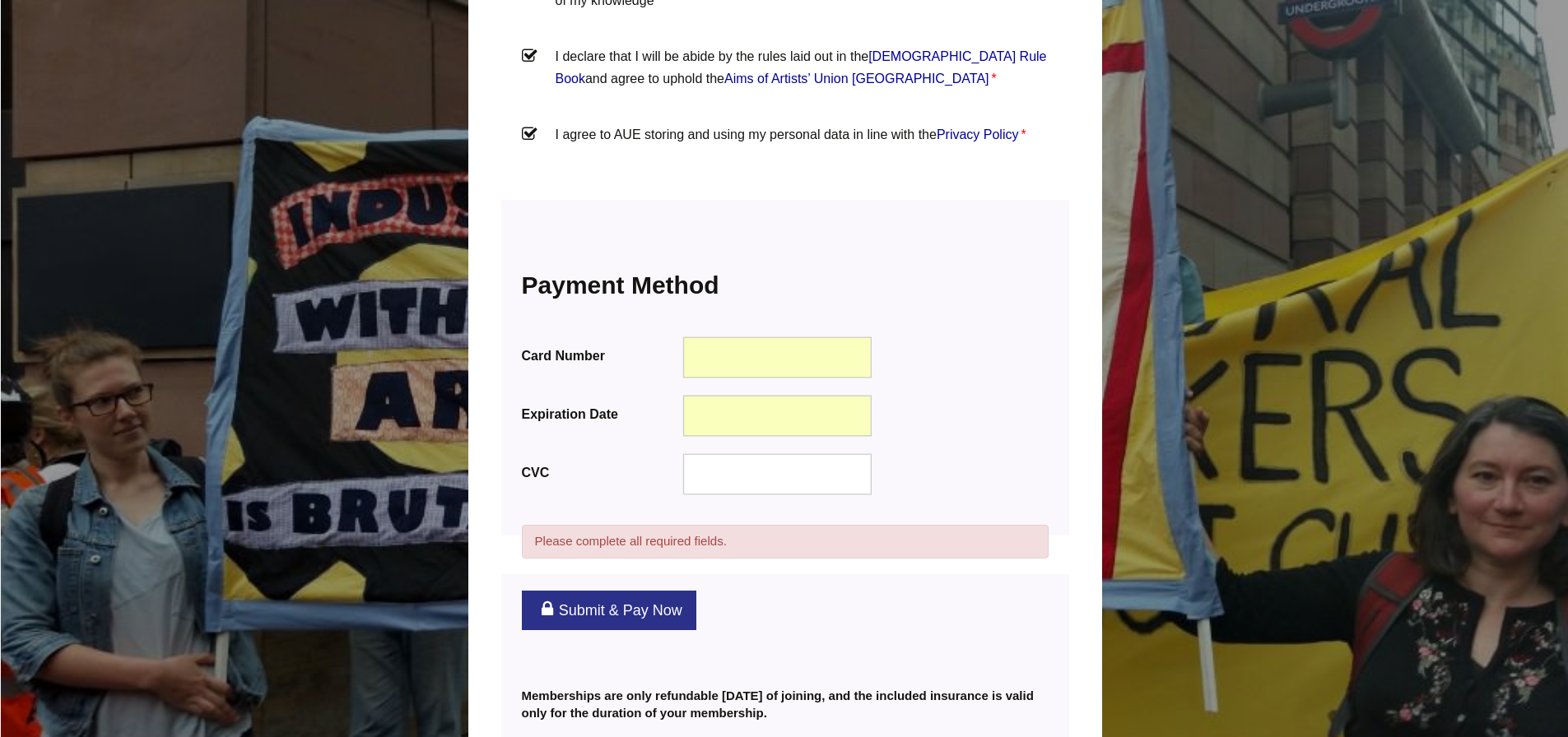
click at [635, 590] on link "Submit & Pay Now" at bounding box center [608, 610] width 174 height 39
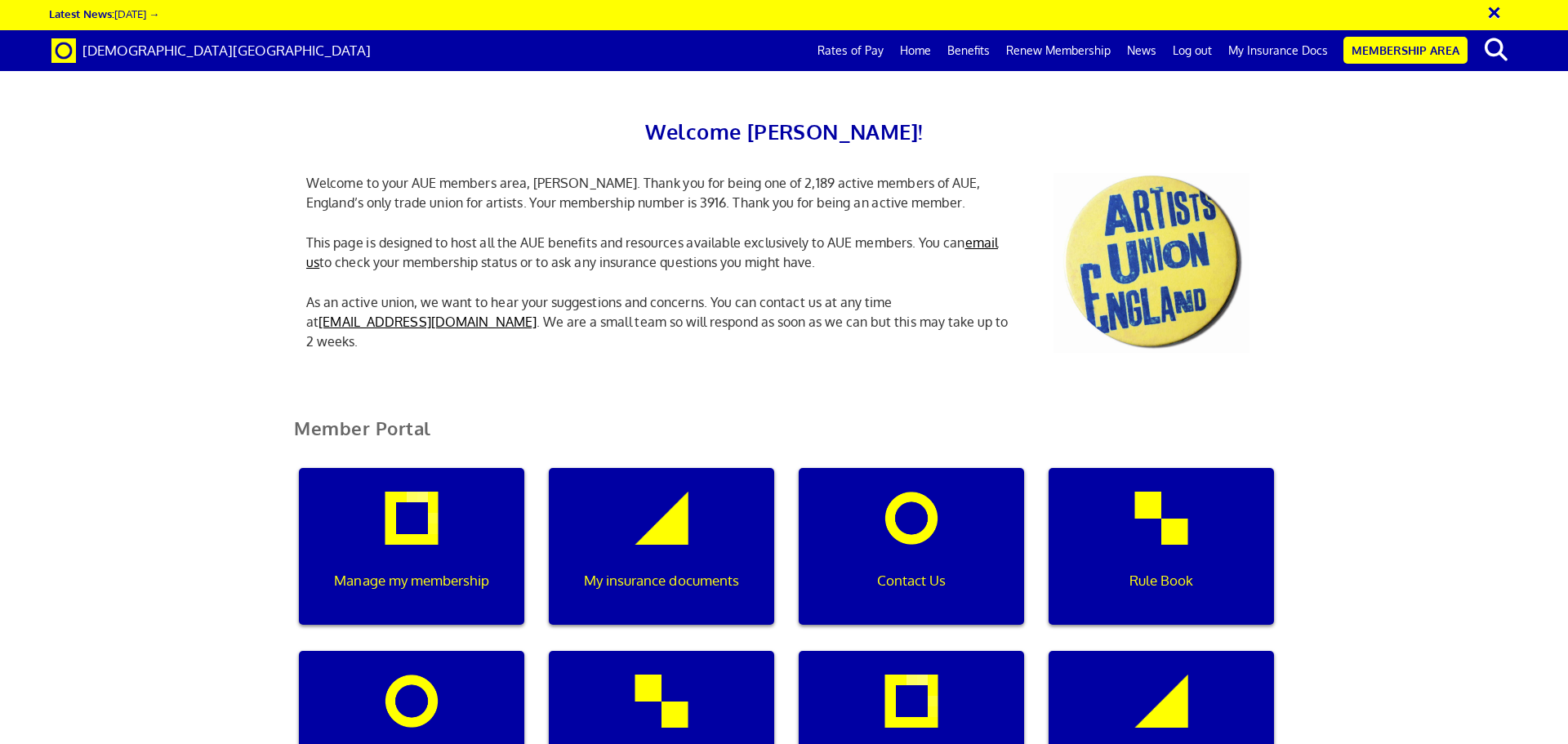
scroll to position [0, 5]
click at [1385, 163] on div "Welcome [PERSON_NAME]! Welcome to your AUE members area, [PERSON_NAME]. Thank y…" at bounding box center [784, 201] width 1568 height 369
click at [1265, 54] on link "My Insurance Docs" at bounding box center [1278, 50] width 116 height 41
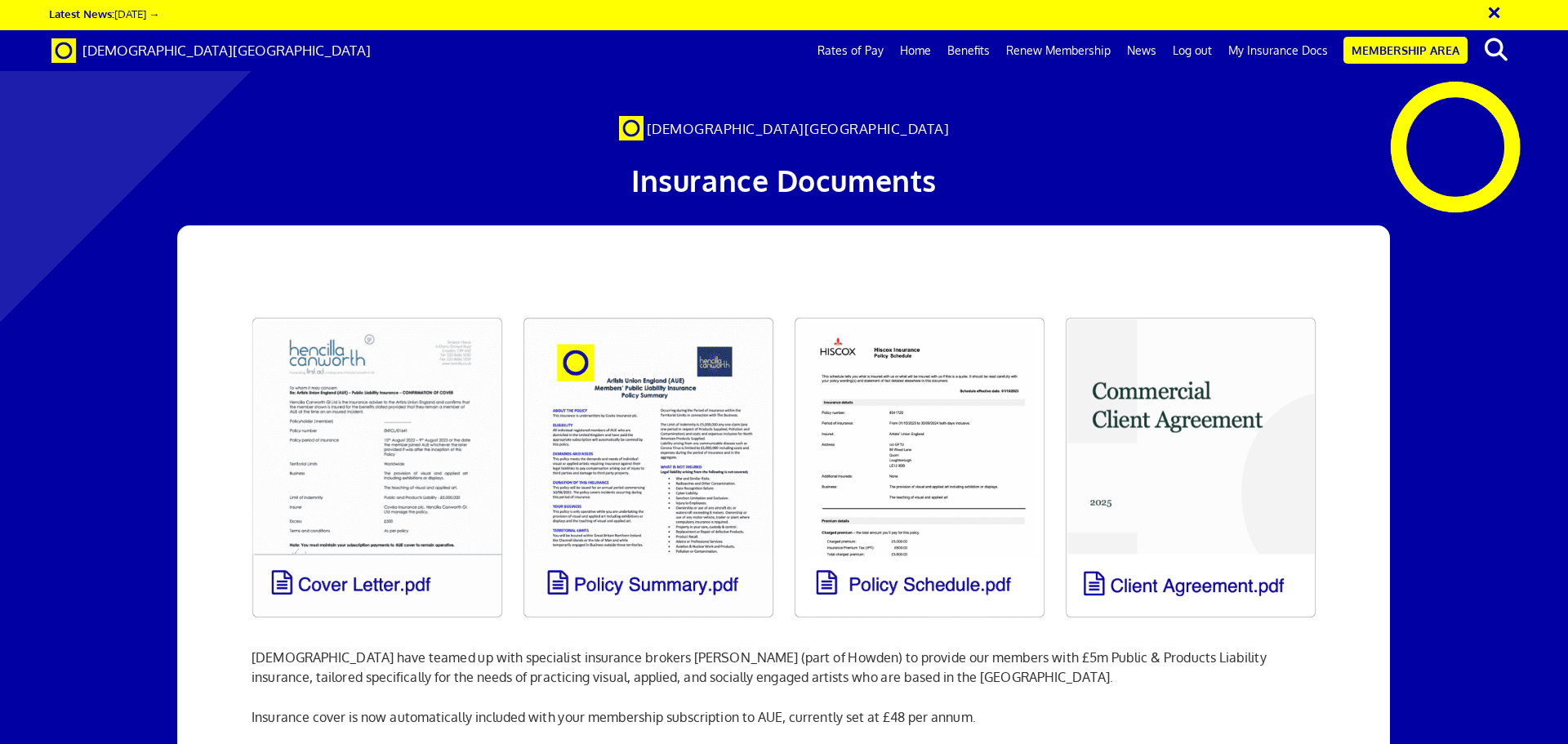
scroll to position [82, 0]
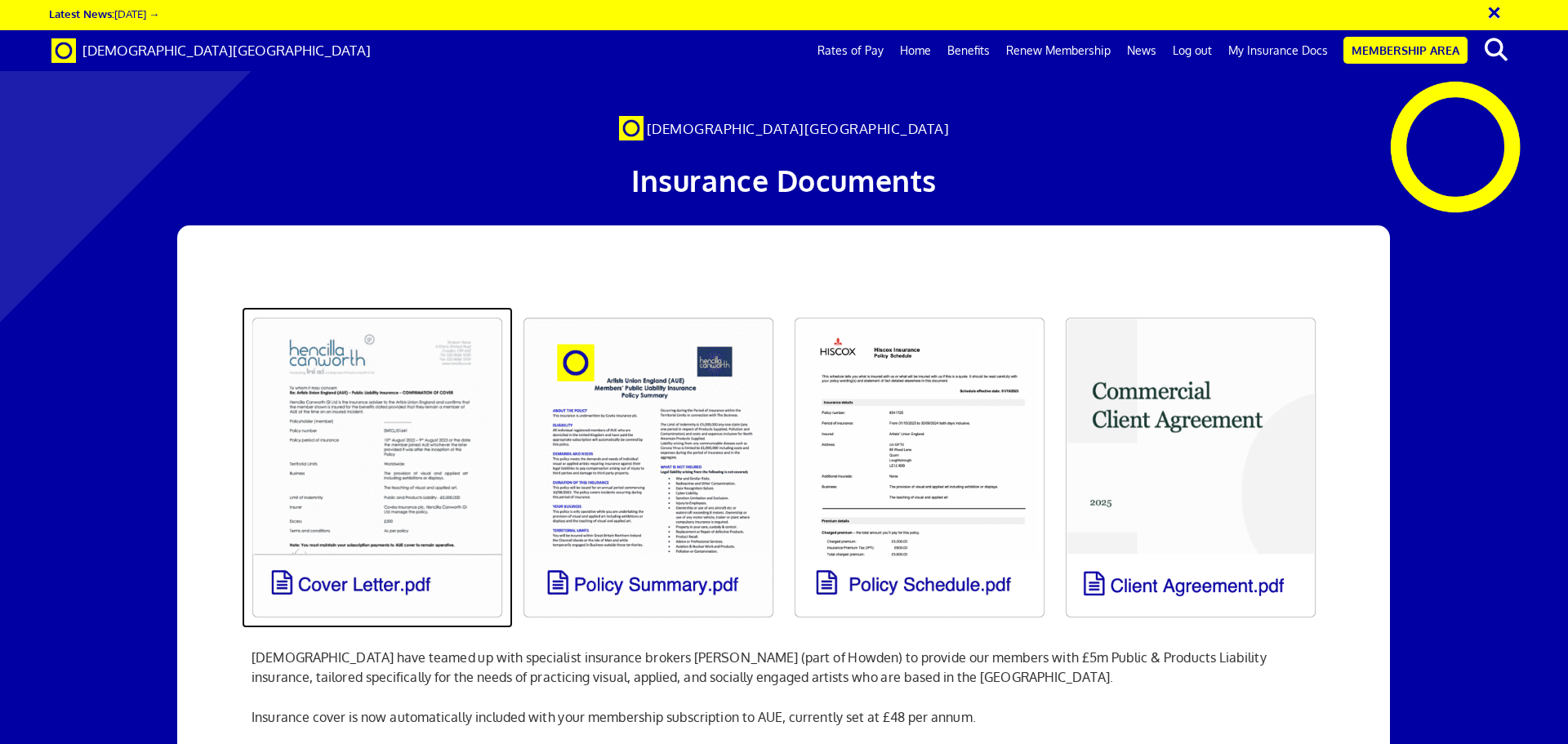
click at [386, 351] on link at bounding box center [377, 467] width 271 height 321
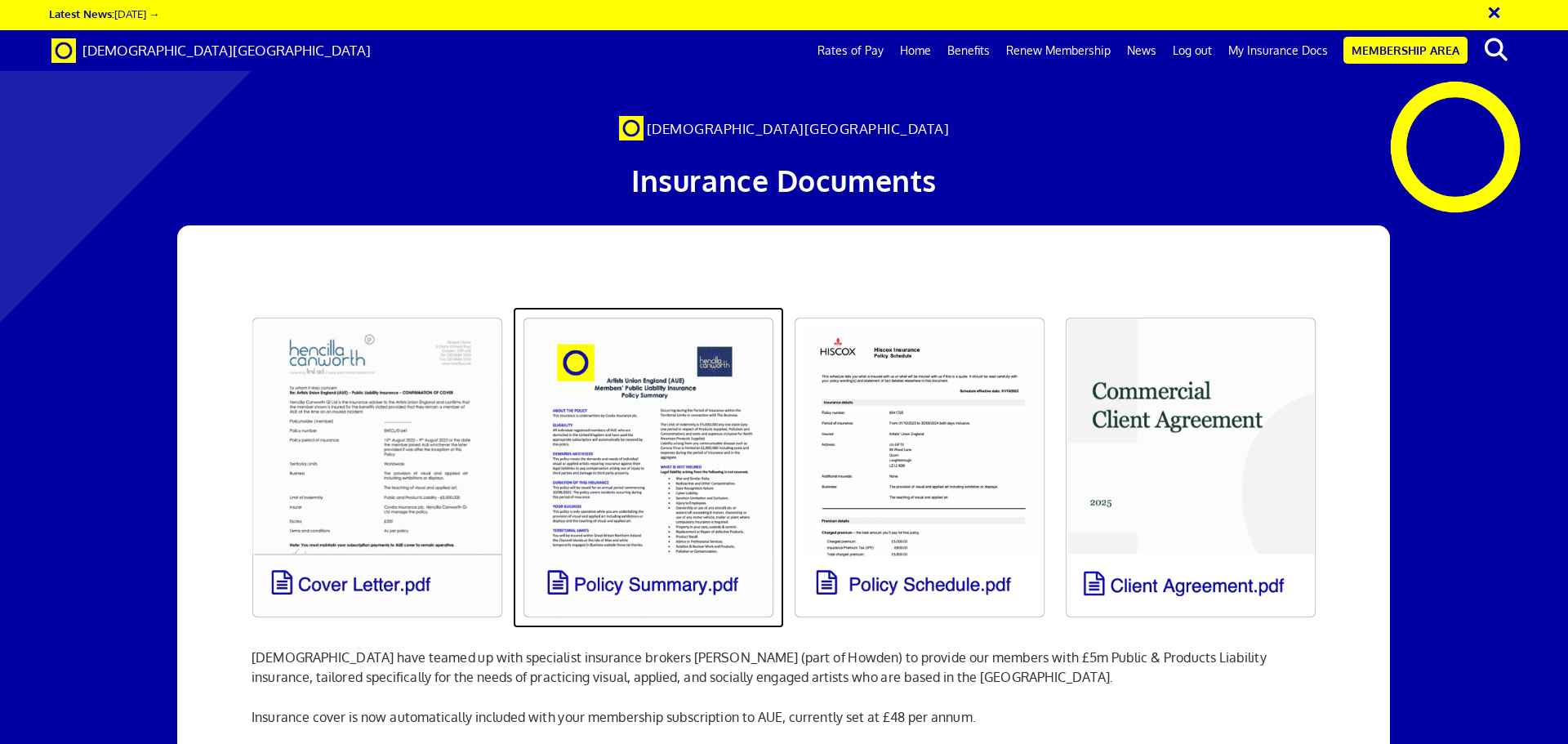
click at [665, 332] on link at bounding box center [648, 467] width 271 height 321
click at [690, 505] on link at bounding box center [648, 467] width 271 height 321
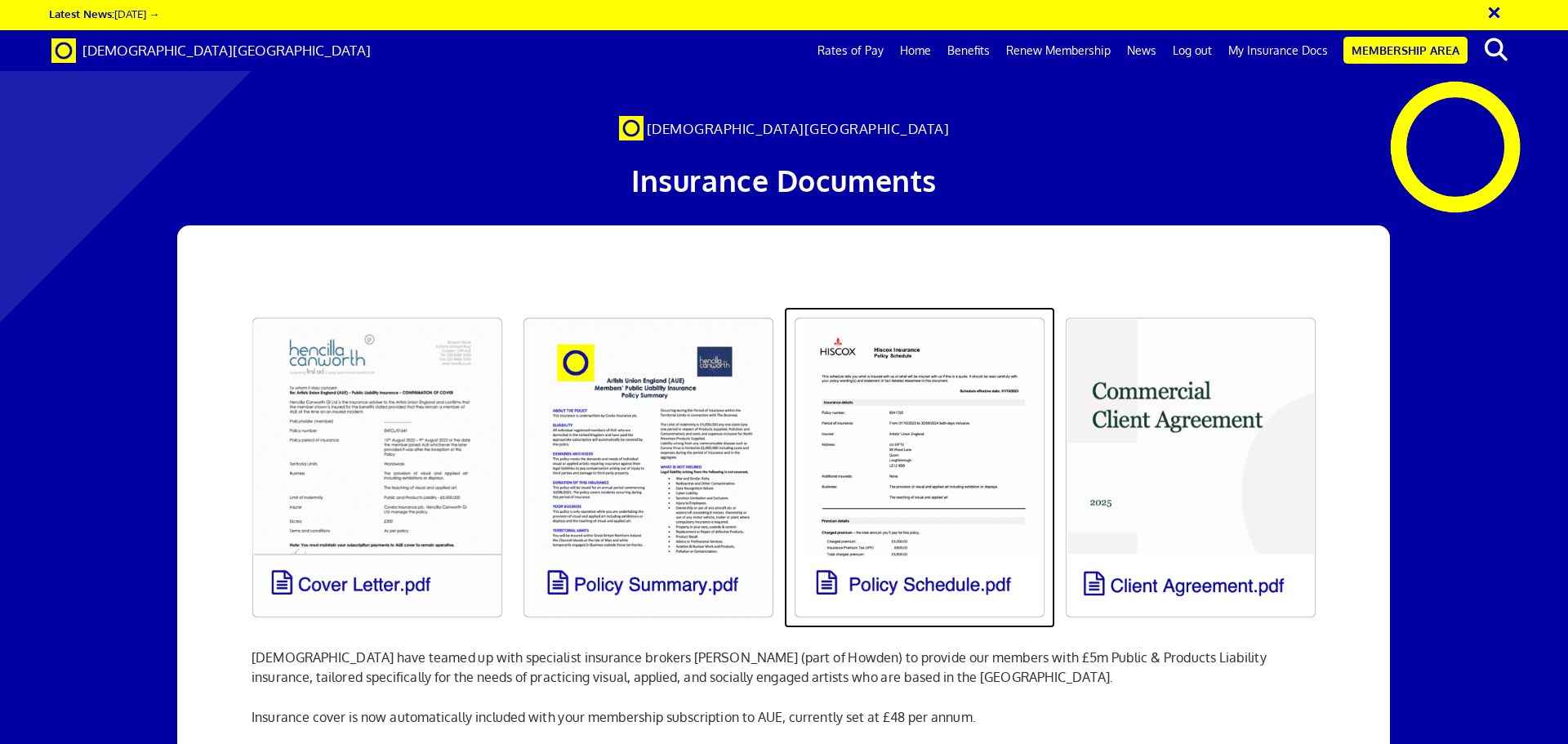
click at [897, 321] on link at bounding box center [919, 467] width 271 height 321
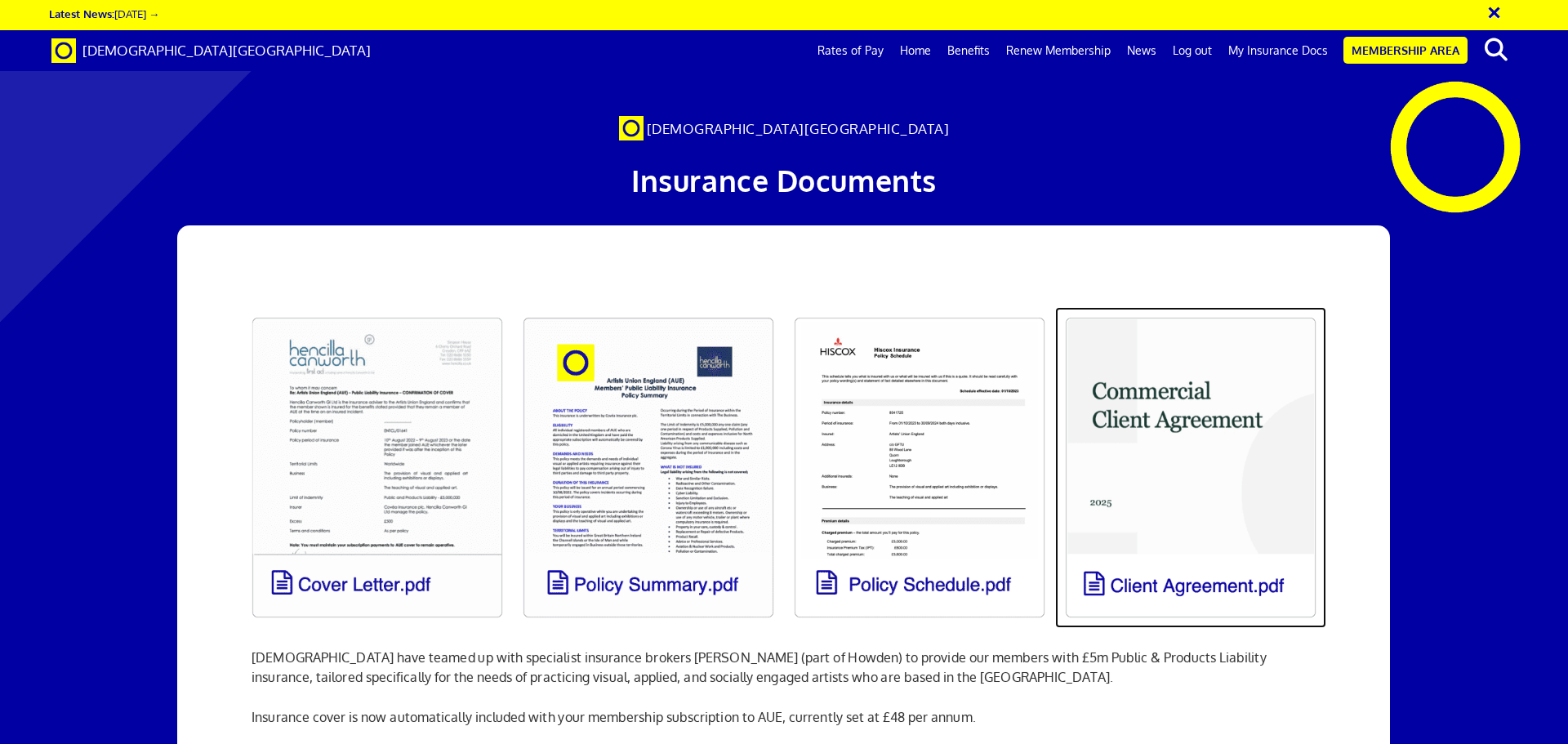
click at [1137, 341] on link at bounding box center [1190, 467] width 271 height 321
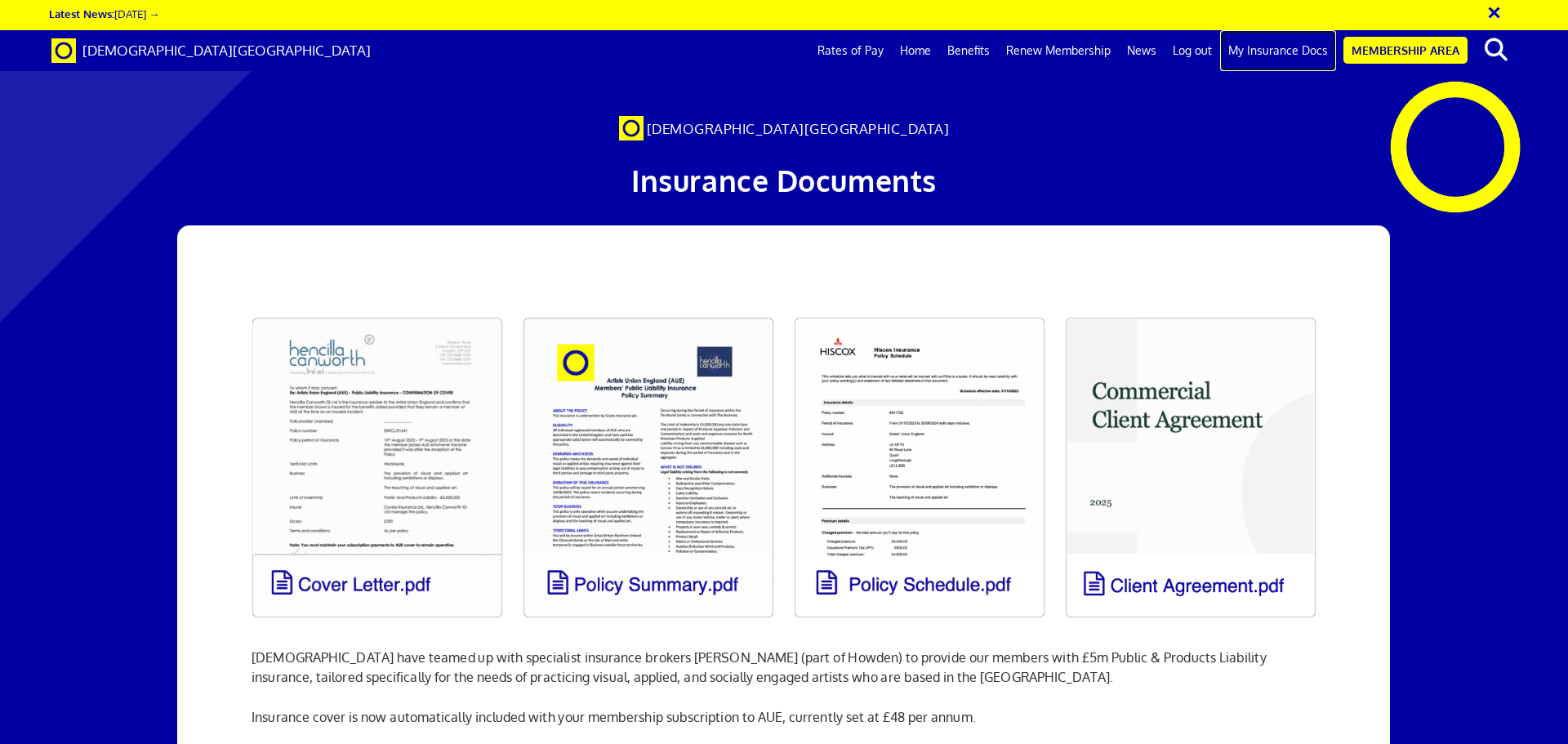
click at [1303, 51] on link "My Insurance Docs" at bounding box center [1278, 50] width 116 height 41
click at [931, 45] on link "Home" at bounding box center [915, 50] width 47 height 41
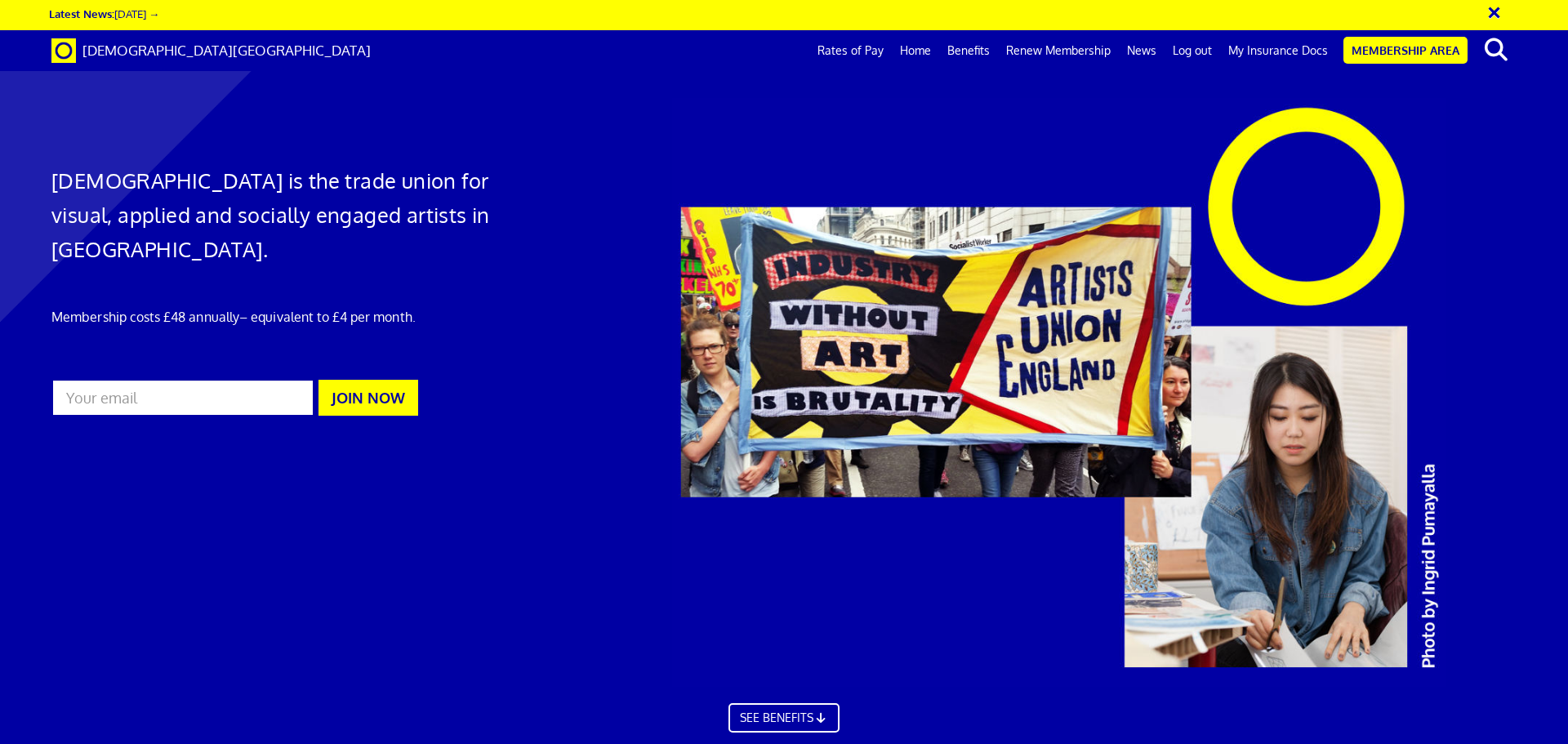
scroll to position [82, 0]
